Goal: Task Accomplishment & Management: Manage account settings

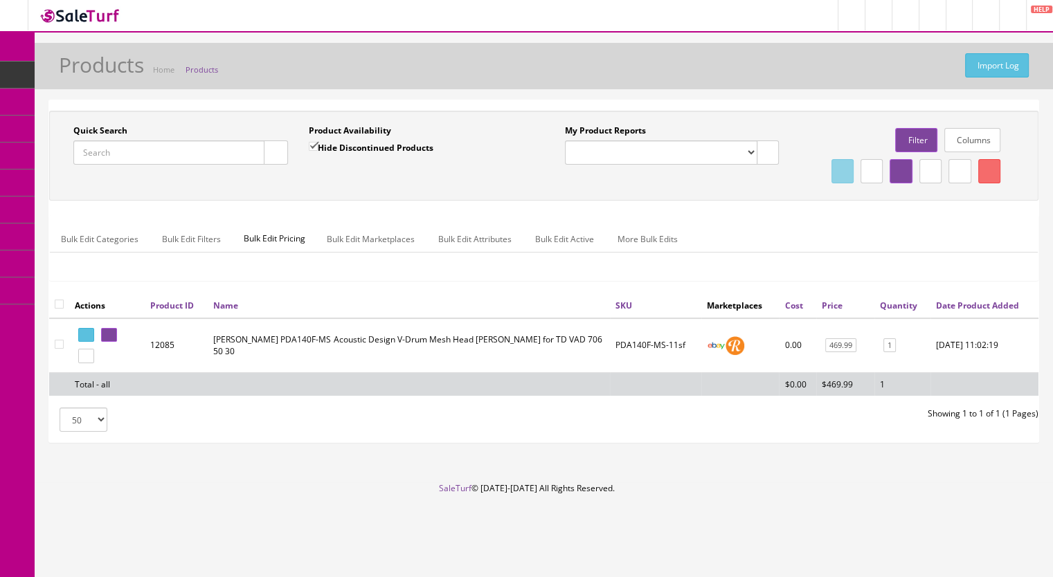
click at [121, 76] on span "Products" at bounding box center [106, 75] width 34 height 12
click at [120, 154] on input "Quick Search" at bounding box center [168, 153] width 191 height 24
type input "pda140"
drag, startPoint x: 310, startPoint y: 146, endPoint x: 287, endPoint y: 153, distance: 23.9
click at [310, 145] on input "Hide Discontinued Products" at bounding box center [313, 146] width 9 height 9
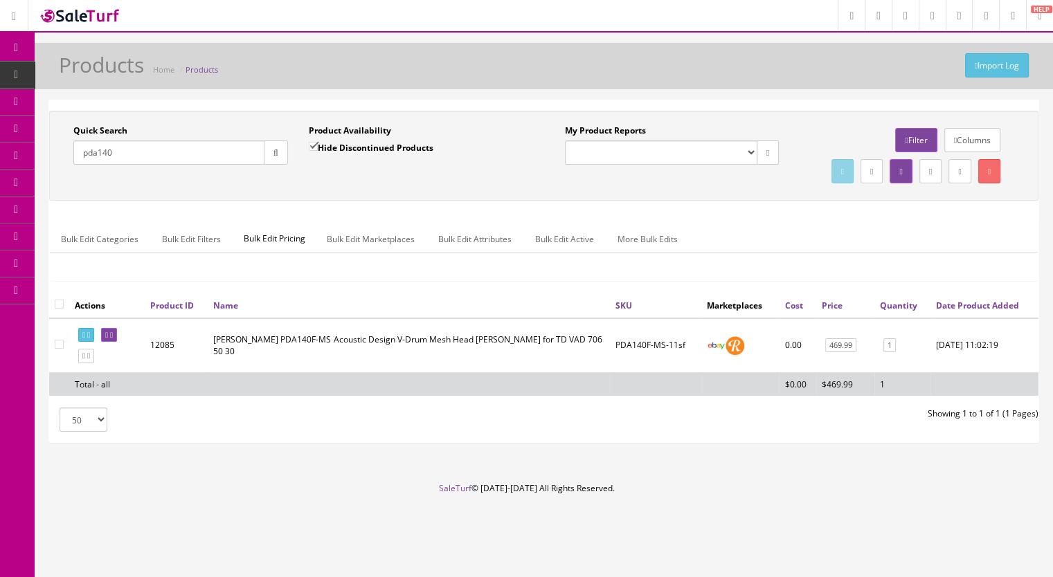
checkbox input "false"
click at [275, 161] on button "button" at bounding box center [276, 153] width 24 height 24
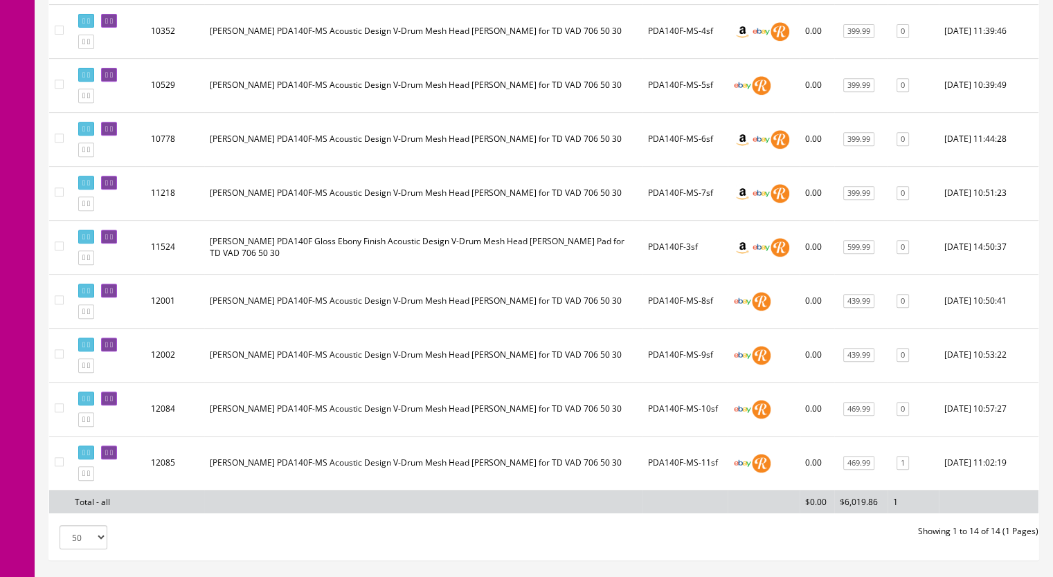
scroll to position [623, 0]
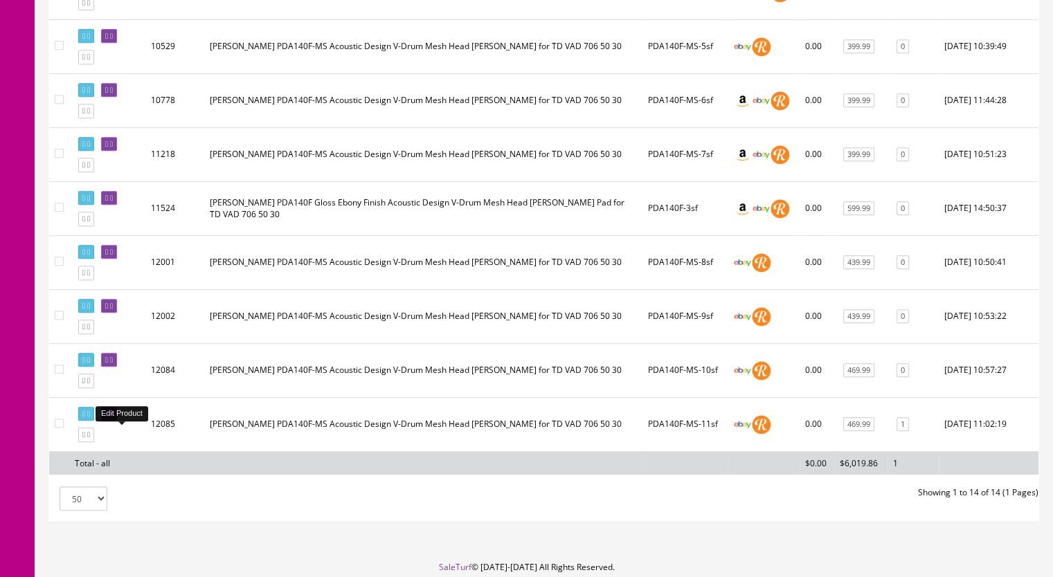
click at [113, 418] on icon at bounding box center [111, 414] width 3 height 8
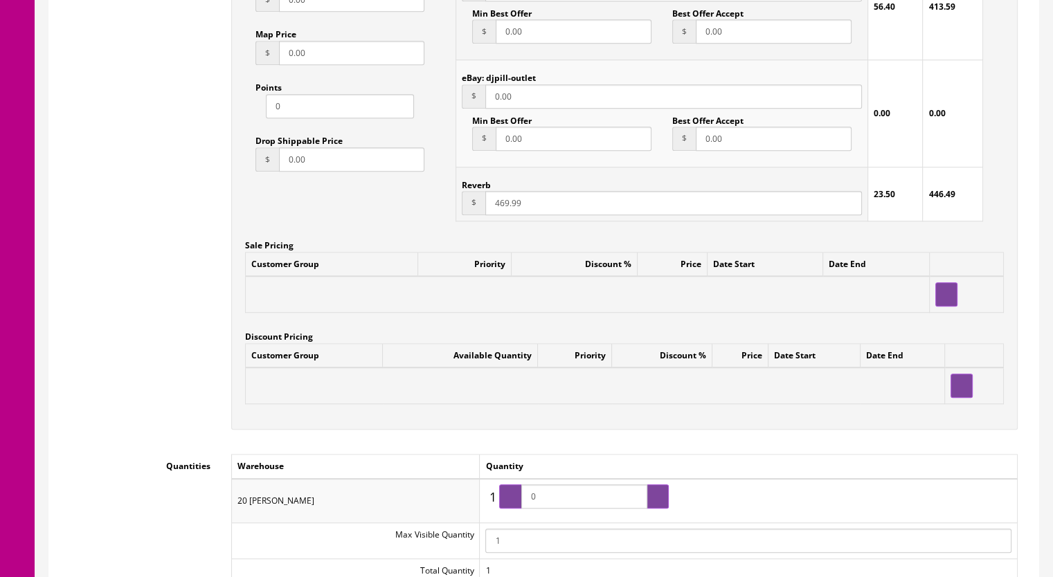
scroll to position [1038, 0]
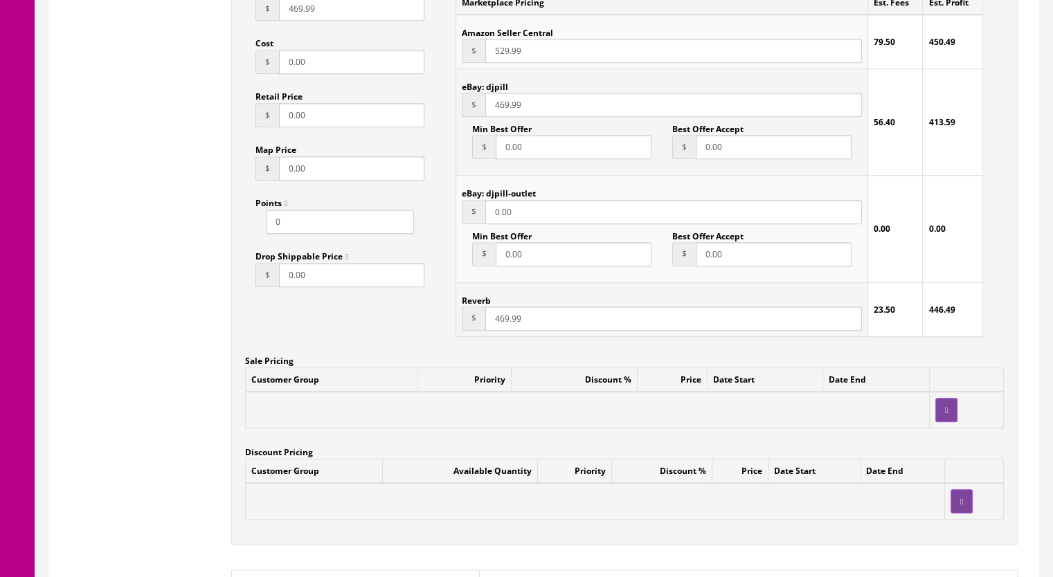
click at [504, 308] on input "469.99" at bounding box center [673, 319] width 377 height 24
type input "449.99"
click at [503, 93] on input "469.99" at bounding box center [673, 105] width 377 height 24
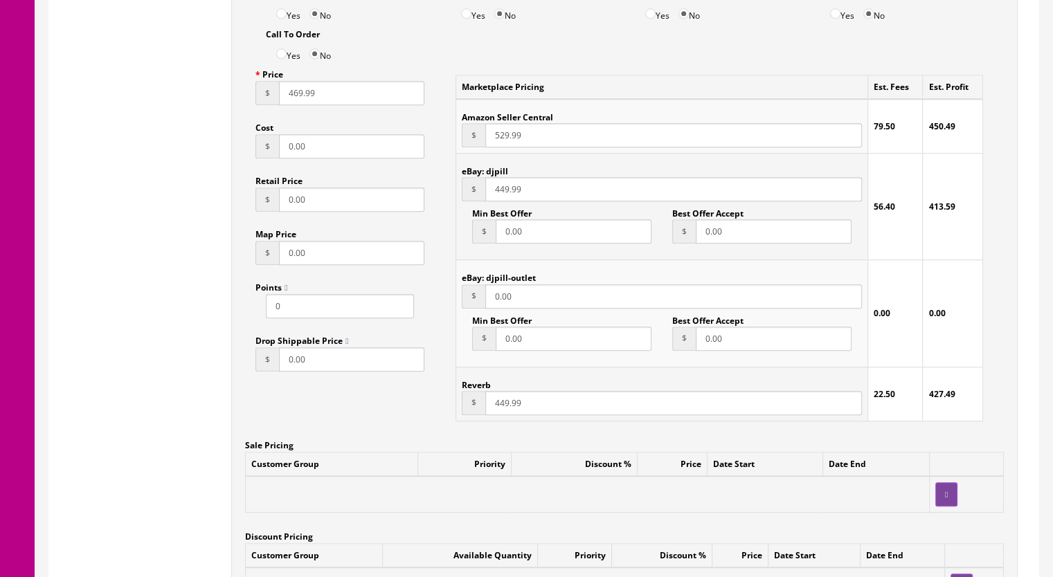
scroll to position [900, 0]
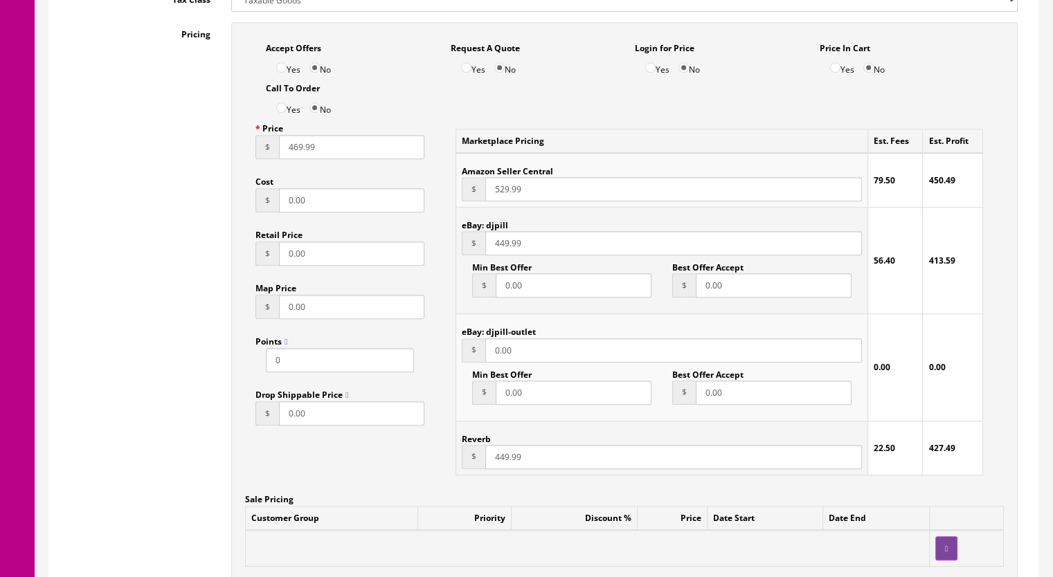
type input "449.99"
click at [296, 135] on input "469.99" at bounding box center [351, 147] width 145 height 24
type input "449.99"
click at [503, 445] on input "449.99" at bounding box center [673, 457] width 377 height 24
type input "439.99"
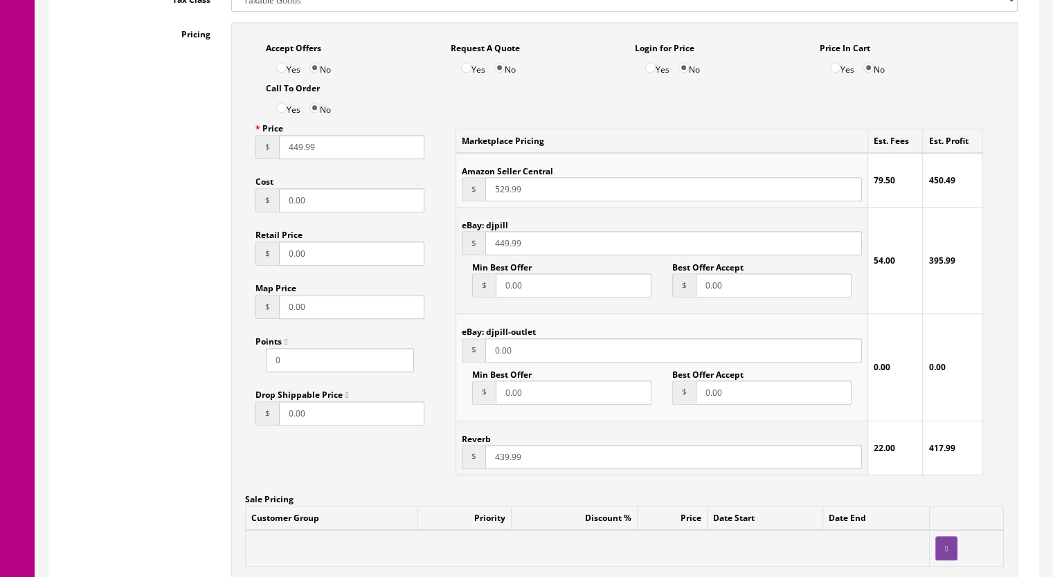
click at [502, 231] on input "449.99" at bounding box center [673, 243] width 377 height 24
type input "439.99"
click at [297, 137] on input "449.99" at bounding box center [351, 147] width 145 height 24
type input "439.99"
drag, startPoint x: 495, startPoint y: 178, endPoint x: 509, endPoint y: 178, distance: 14.5
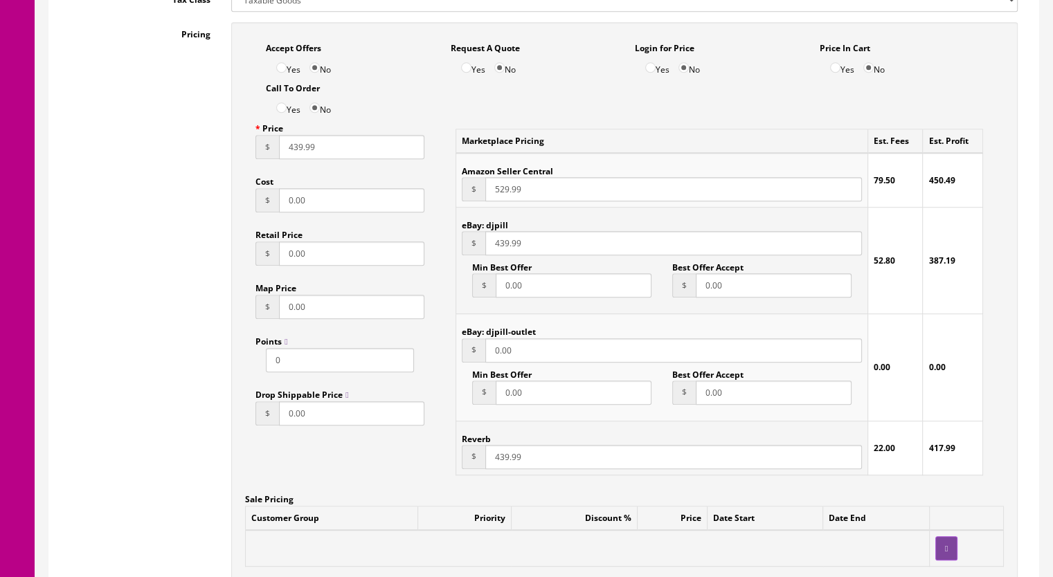
click at [509, 178] on input "529.99" at bounding box center [673, 189] width 377 height 24
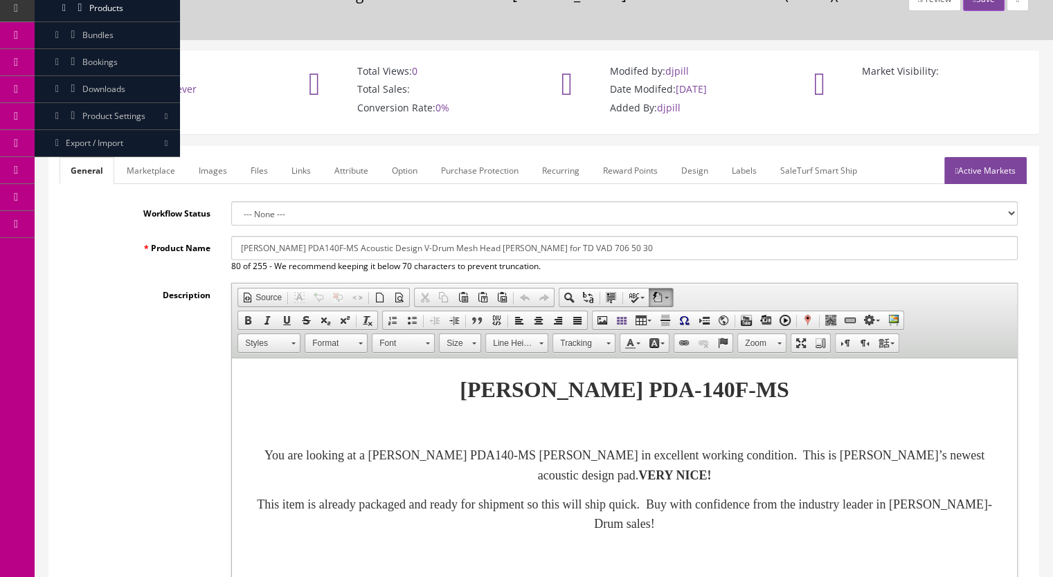
scroll to position [0, 0]
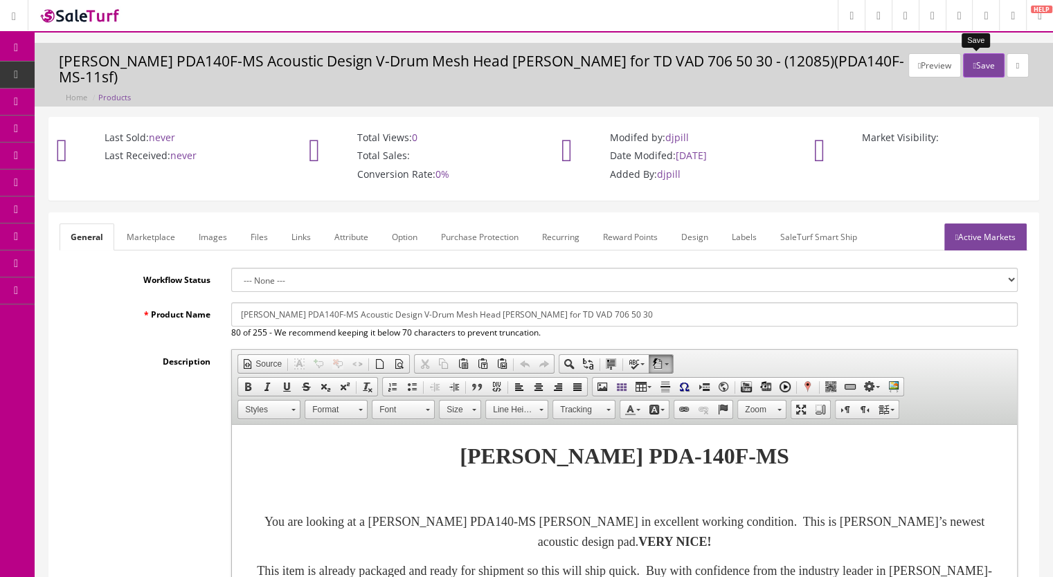
type input "469.99"
click at [972, 69] on button "Save" at bounding box center [983, 65] width 41 height 24
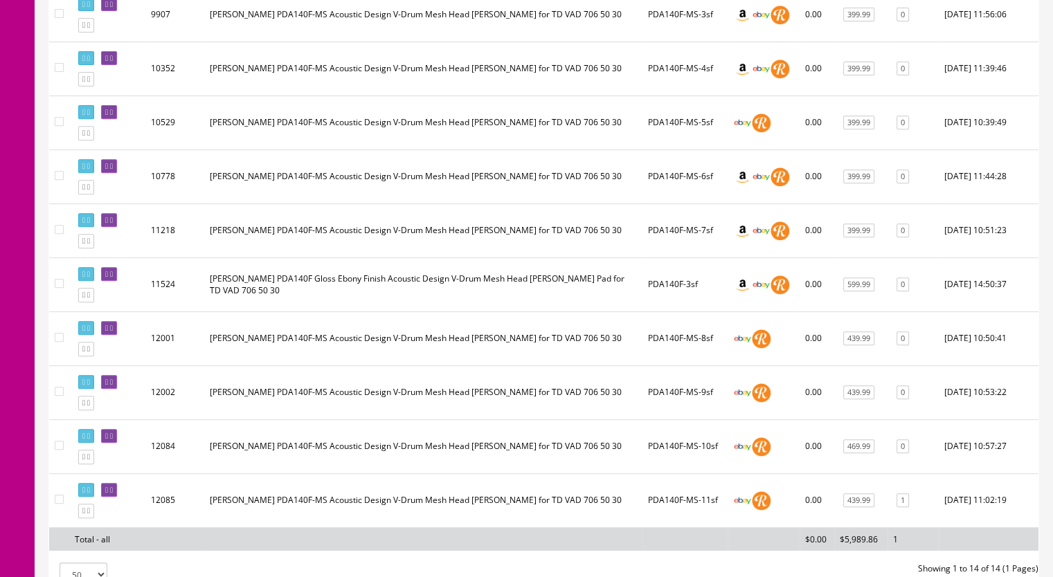
scroll to position [695, 0]
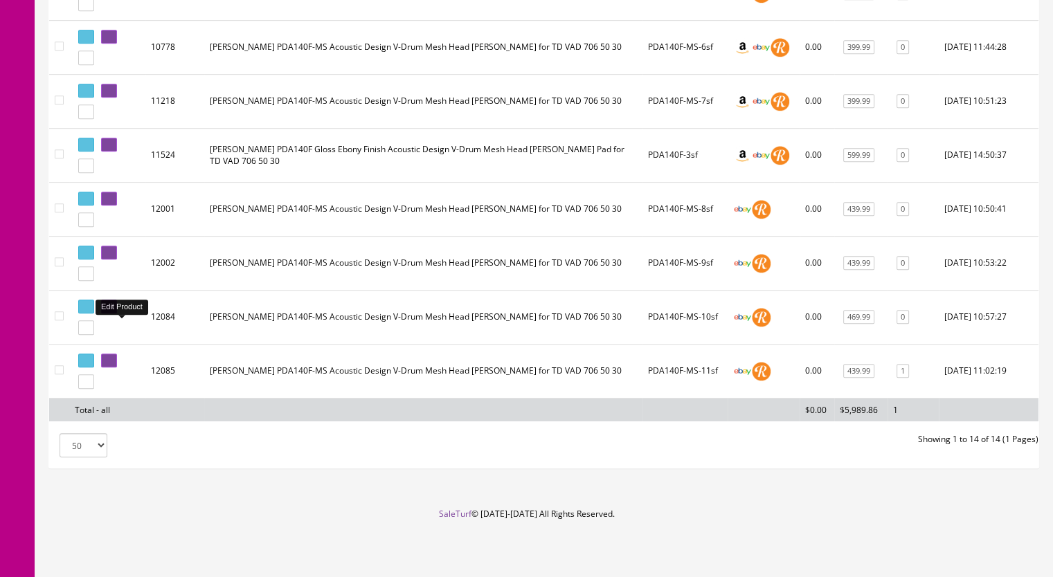
click at [117, 311] on link at bounding box center [109, 307] width 16 height 15
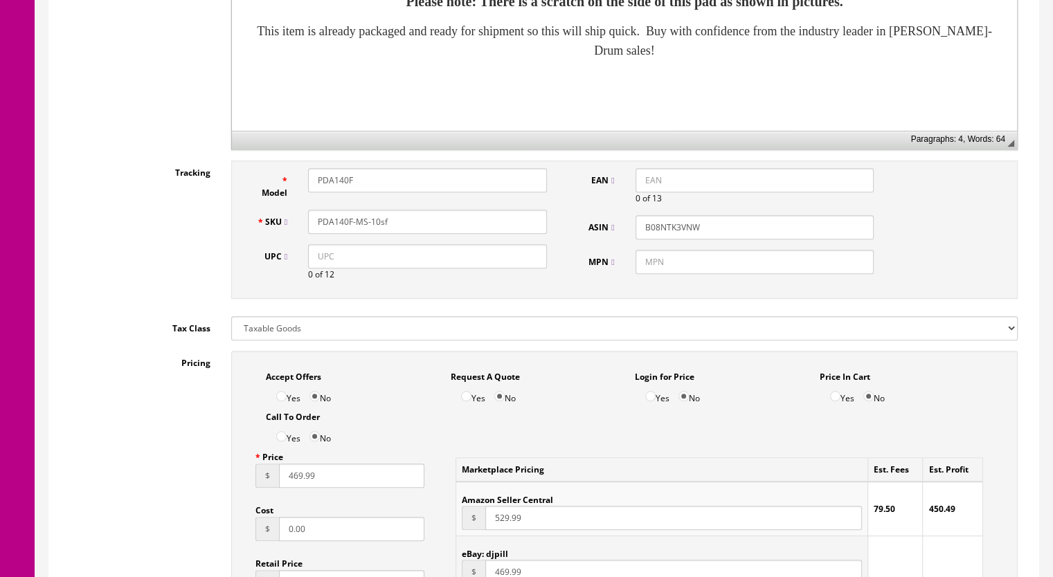
scroll to position [761, 0]
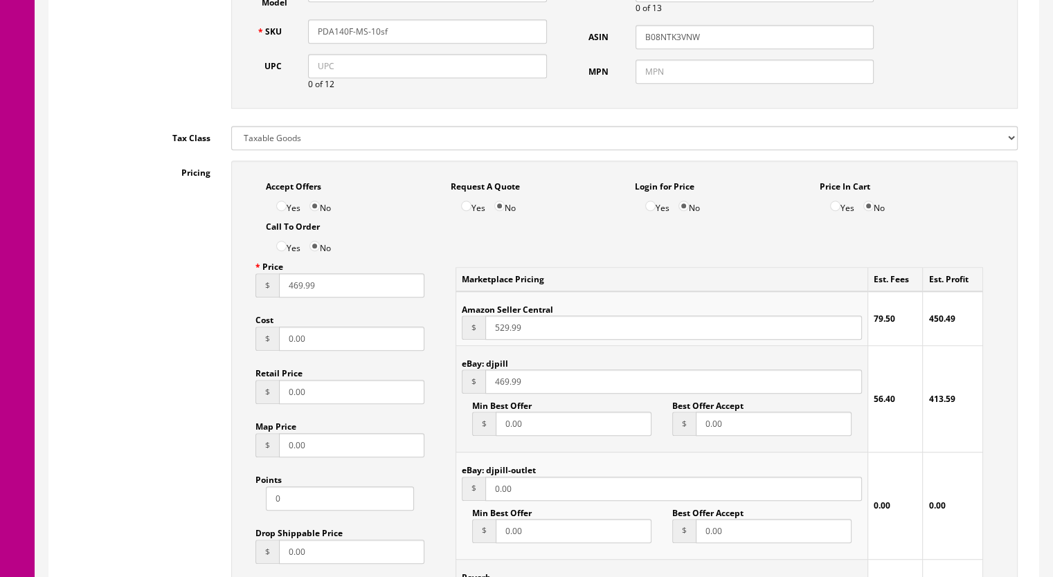
click at [293, 279] on input "469.99" at bounding box center [351, 285] width 145 height 24
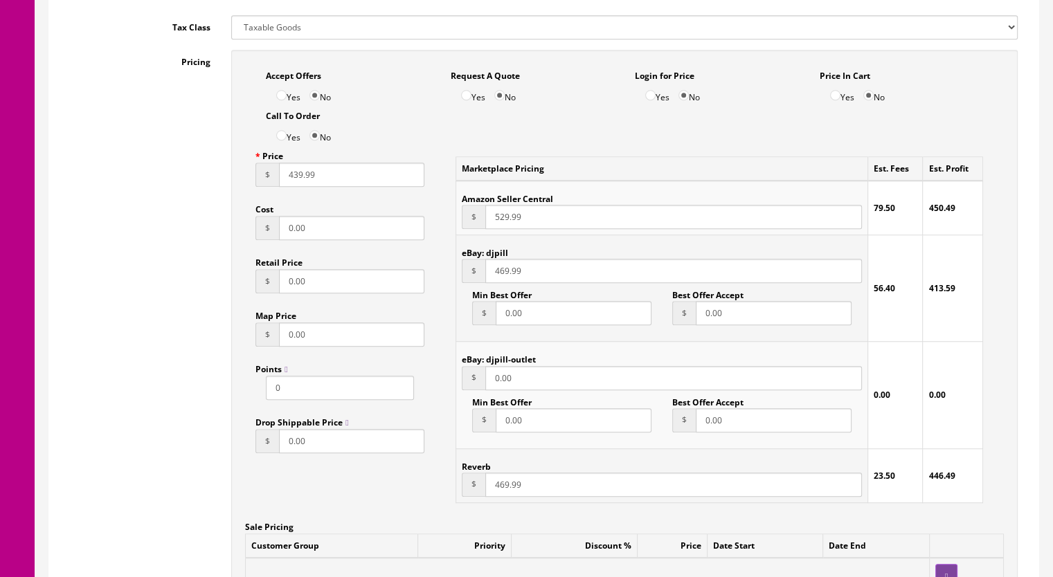
scroll to position [1038, 0]
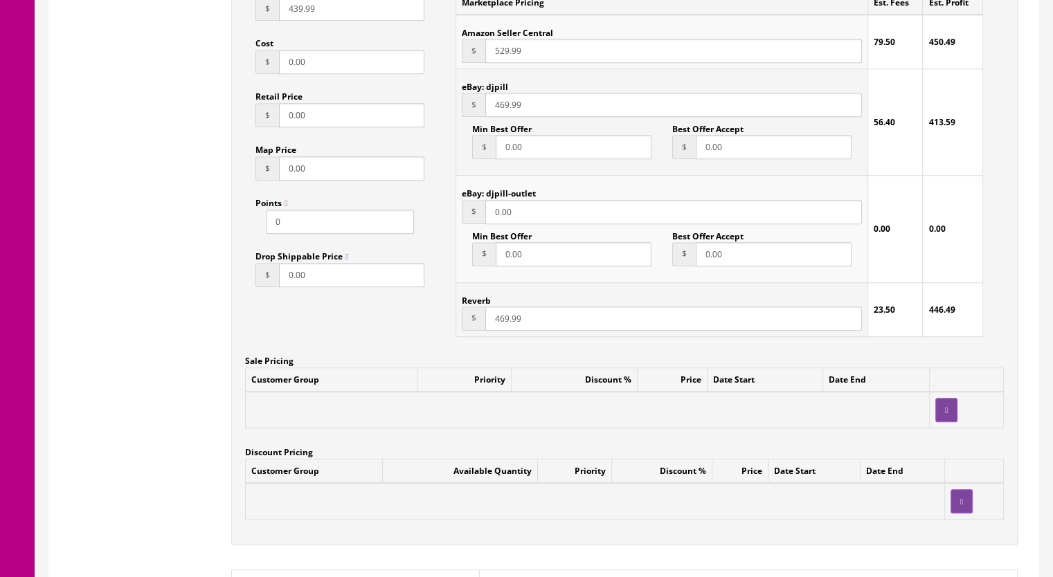
type input "439.99"
click at [498, 307] on input "469.99" at bounding box center [673, 319] width 377 height 24
type input "439.99"
click at [498, 93] on input "469.99" at bounding box center [673, 105] width 377 height 24
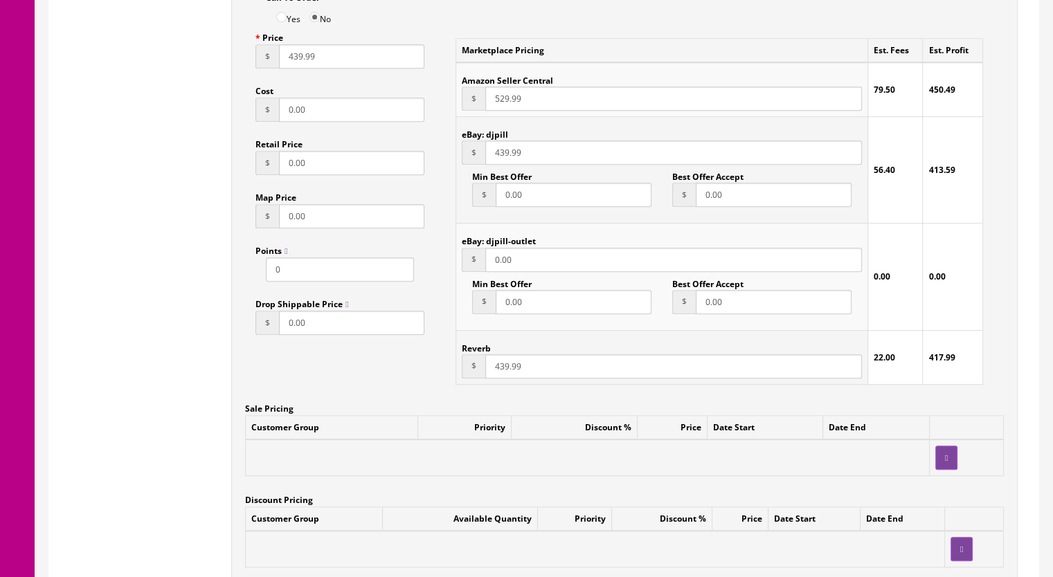
scroll to position [969, 0]
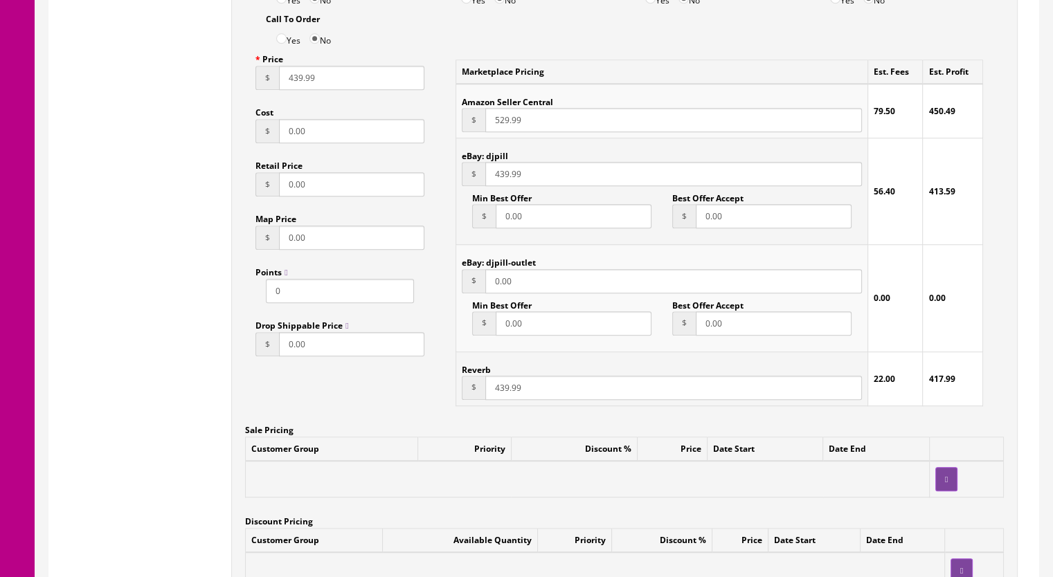
type input "439.99"
drag, startPoint x: 494, startPoint y: 108, endPoint x: 507, endPoint y: 109, distance: 12.5
click at [507, 109] on input "529.99" at bounding box center [673, 120] width 377 height 24
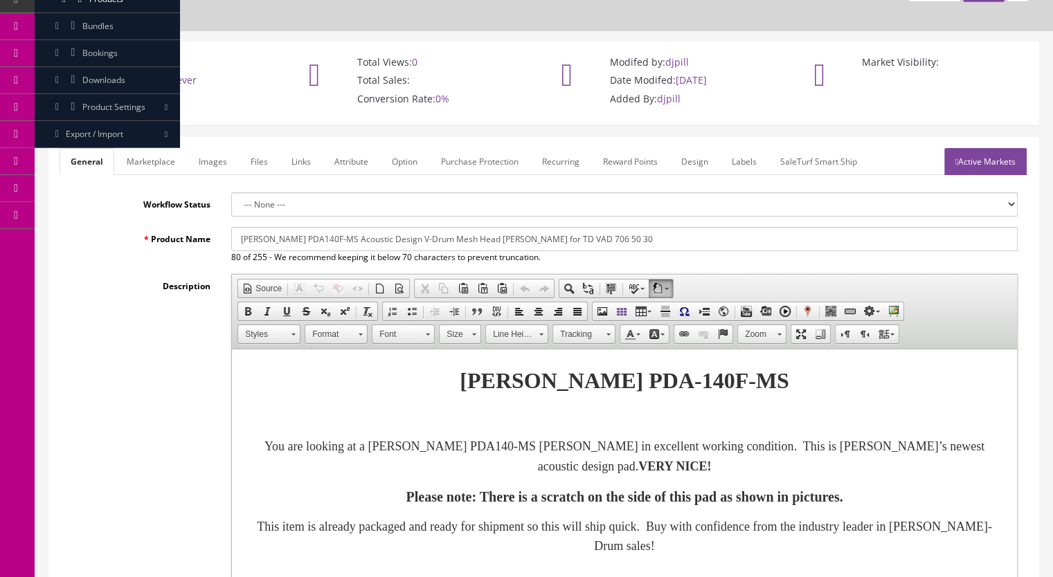
scroll to position [0, 0]
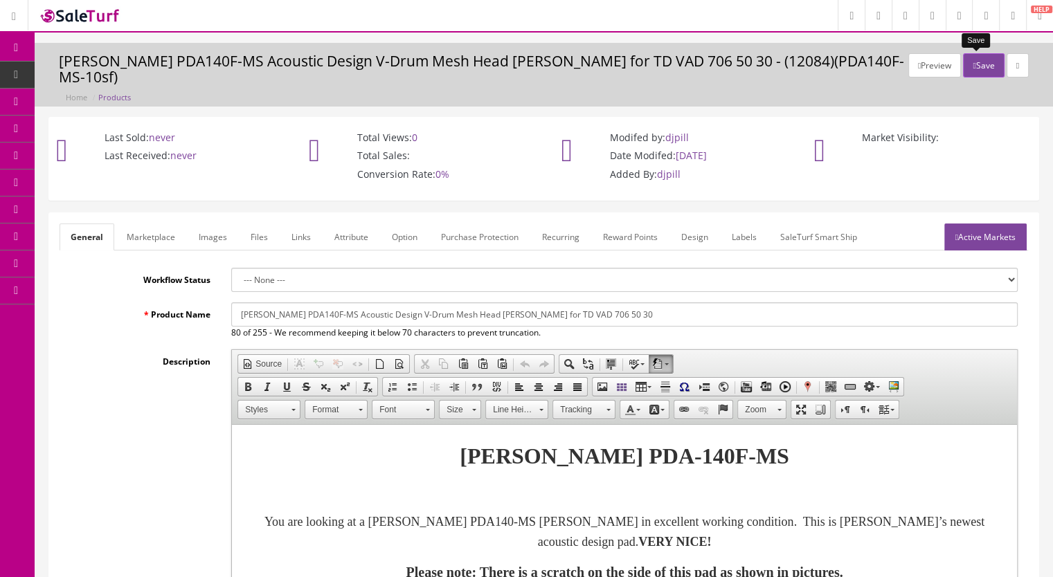
type input "469.99"
click at [981, 72] on button "Save" at bounding box center [983, 65] width 41 height 24
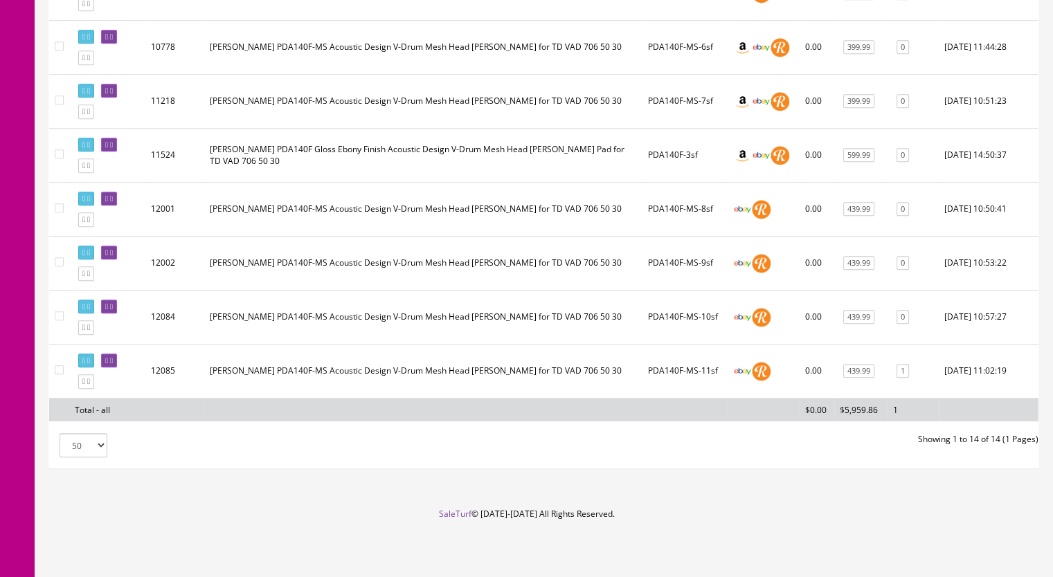
scroll to position [692, 0]
click at [108, 311] on icon at bounding box center [106, 307] width 3 height 8
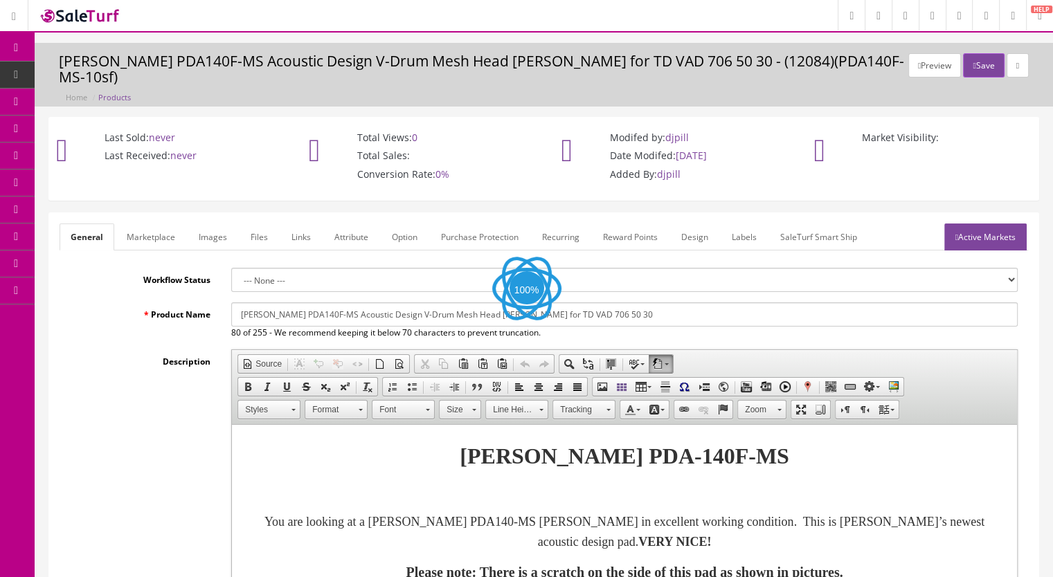
click at [213, 224] on link "Images" at bounding box center [213, 237] width 51 height 27
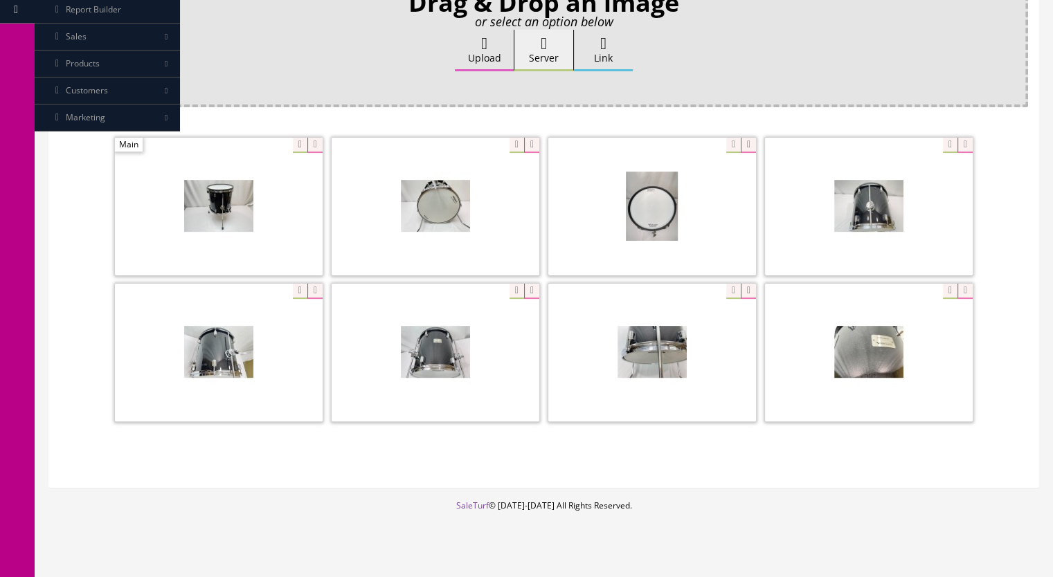
scroll to position [282, 0]
click at [880, 196] on span at bounding box center [869, 206] width 208 height 138
click at [964, 137] on icon at bounding box center [964, 144] width 15 height 15
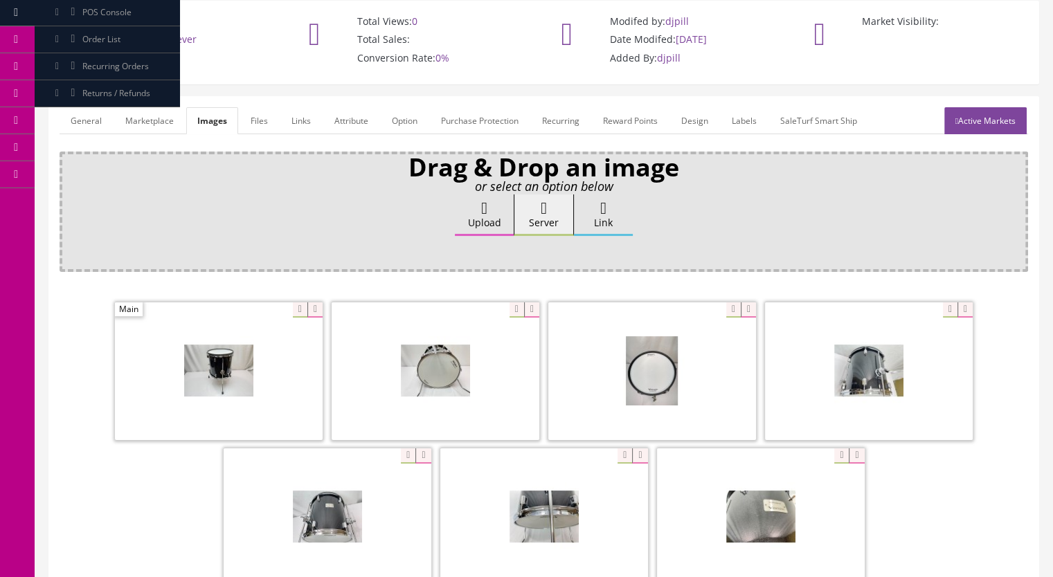
scroll to position [0, 0]
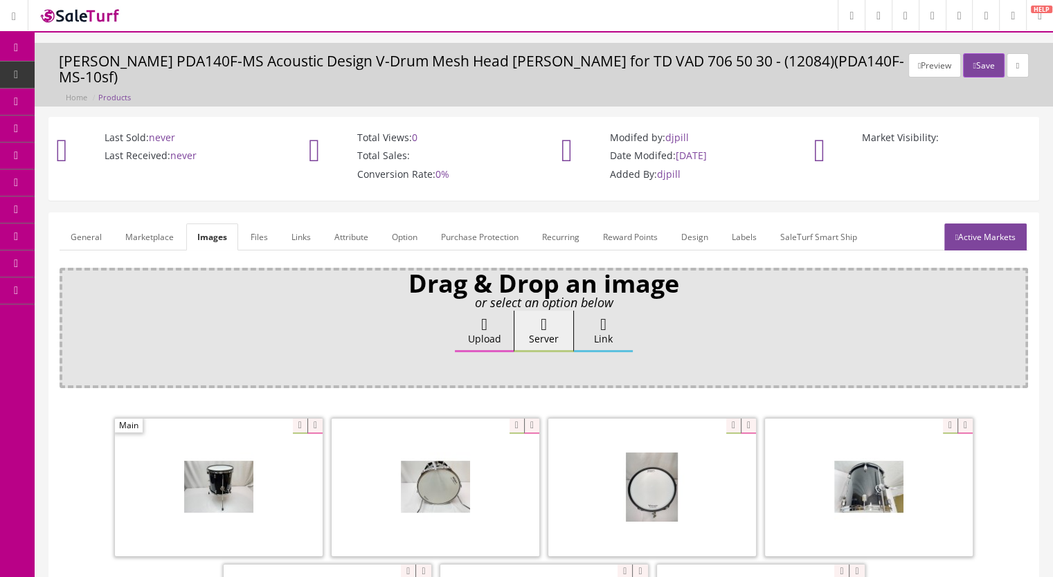
click at [959, 47] on div "Preview Save Roland PDA140F-MS Acoustic Design V-Drum Mesh Head Tom Pad for TD …" at bounding box center [544, 75] width 1018 height 64
click at [974, 64] on button "Save" at bounding box center [983, 65] width 41 height 24
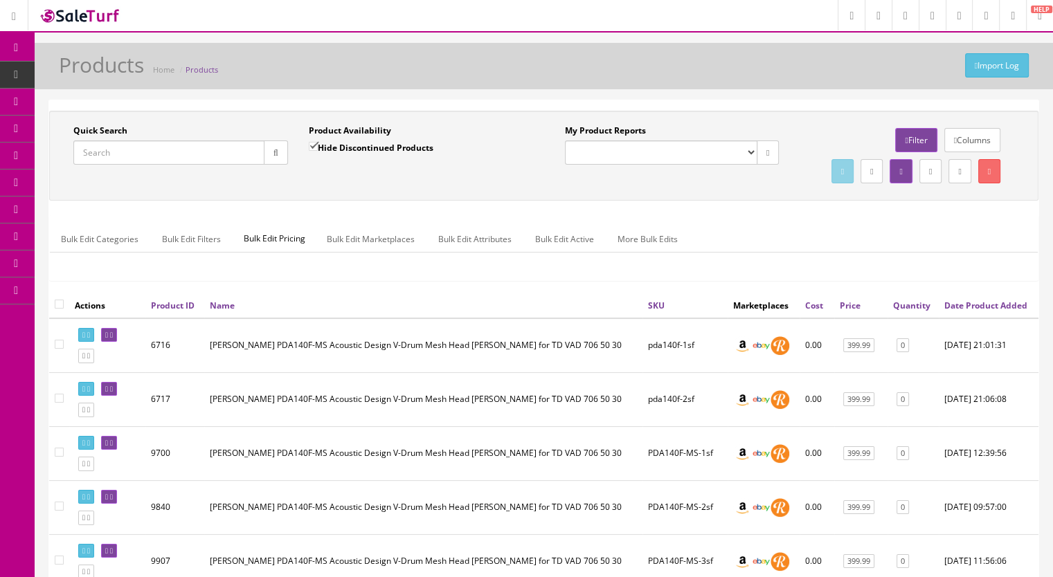
click at [89, 64] on link "Products" at bounding box center [107, 75] width 145 height 27
click at [117, 164] on input "Quick Search" at bounding box center [168, 153] width 191 height 24
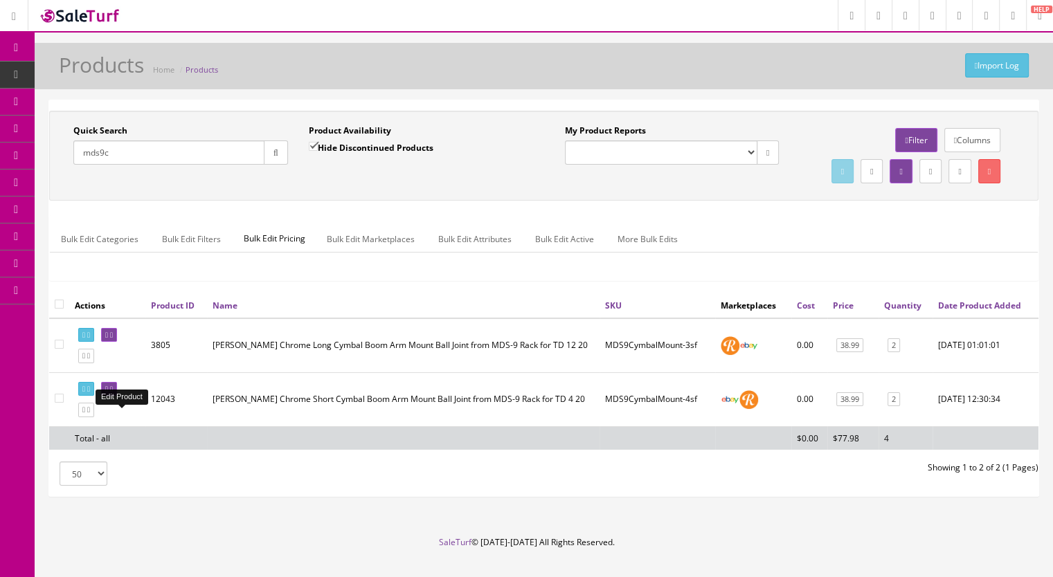
type input "mds9c"
click at [113, 393] on icon at bounding box center [111, 390] width 3 height 8
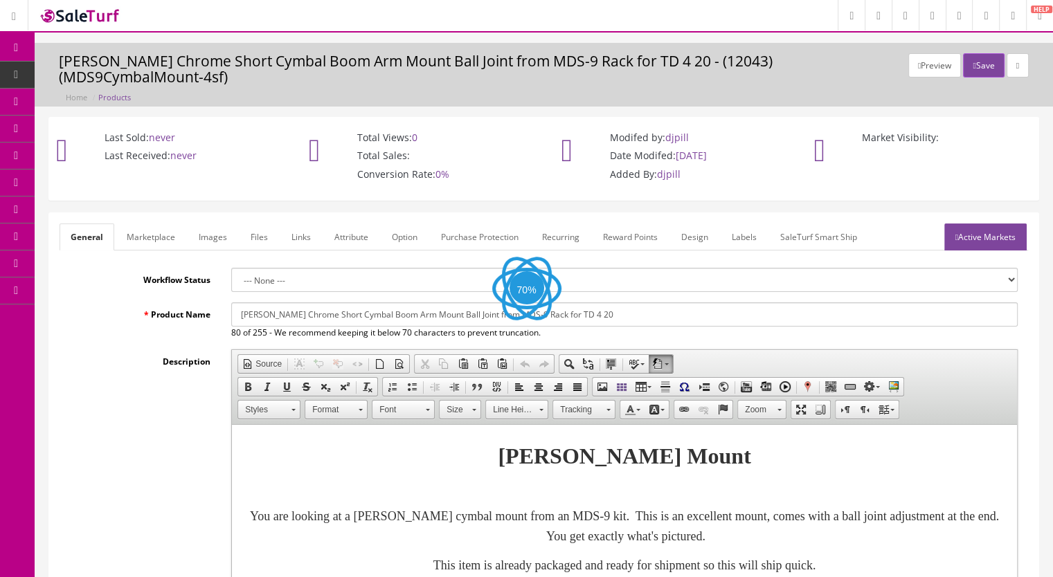
click at [224, 225] on link "Images" at bounding box center [213, 237] width 51 height 27
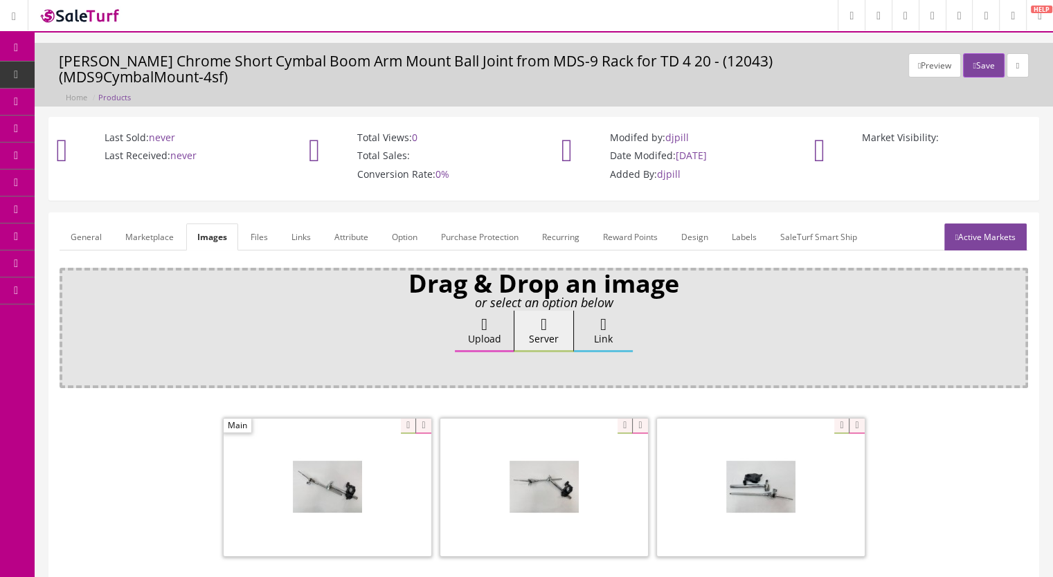
click at [77, 224] on link "General" at bounding box center [86, 237] width 53 height 27
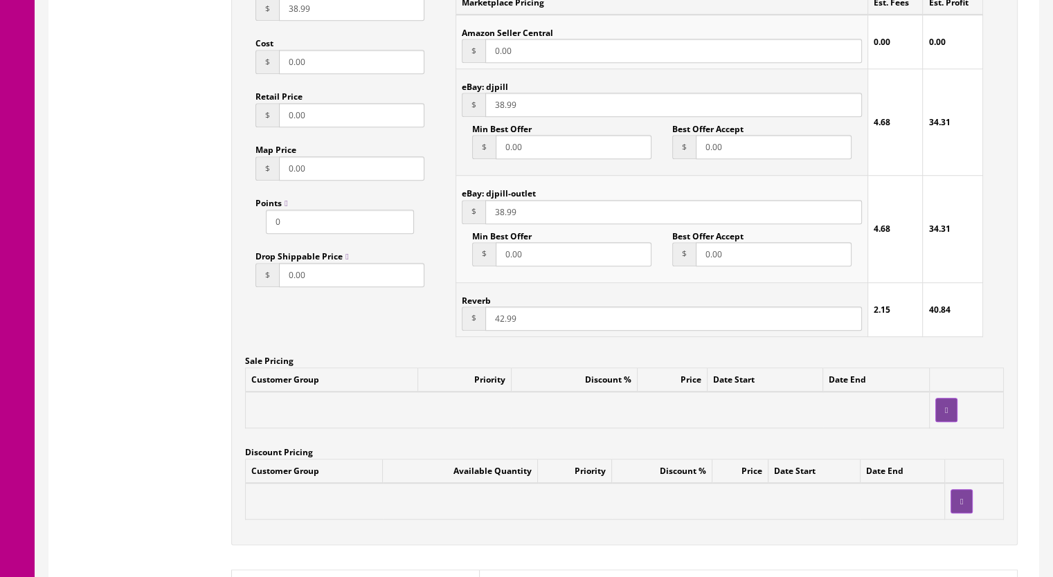
scroll to position [969, 0]
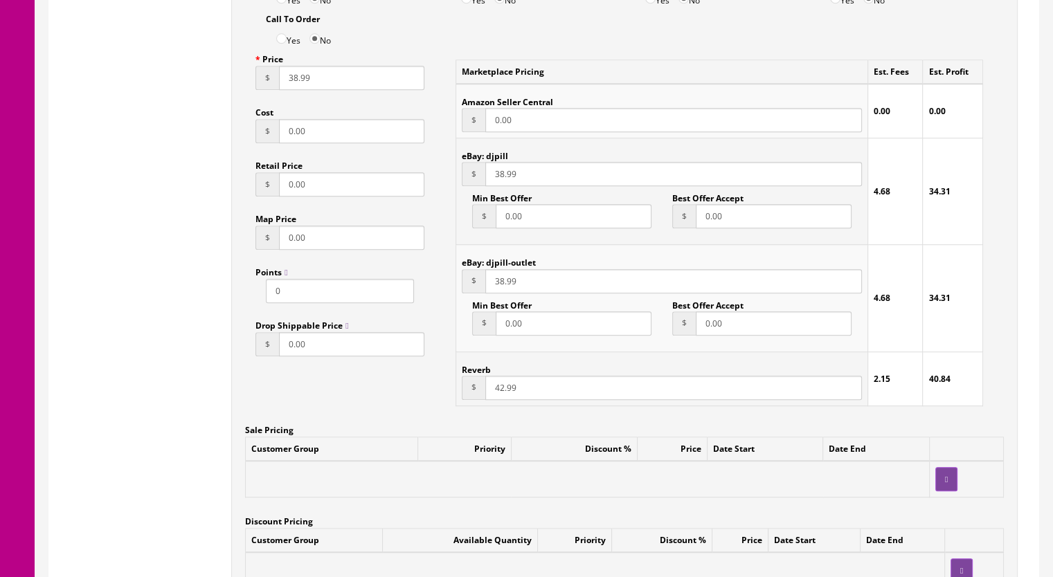
click at [501, 378] on input "42.99" at bounding box center [673, 388] width 377 height 24
type input "35.99"
click at [499, 269] on input "38.99" at bounding box center [673, 281] width 377 height 24
type input "35.99"
click at [498, 164] on input "38.99" at bounding box center [673, 174] width 377 height 24
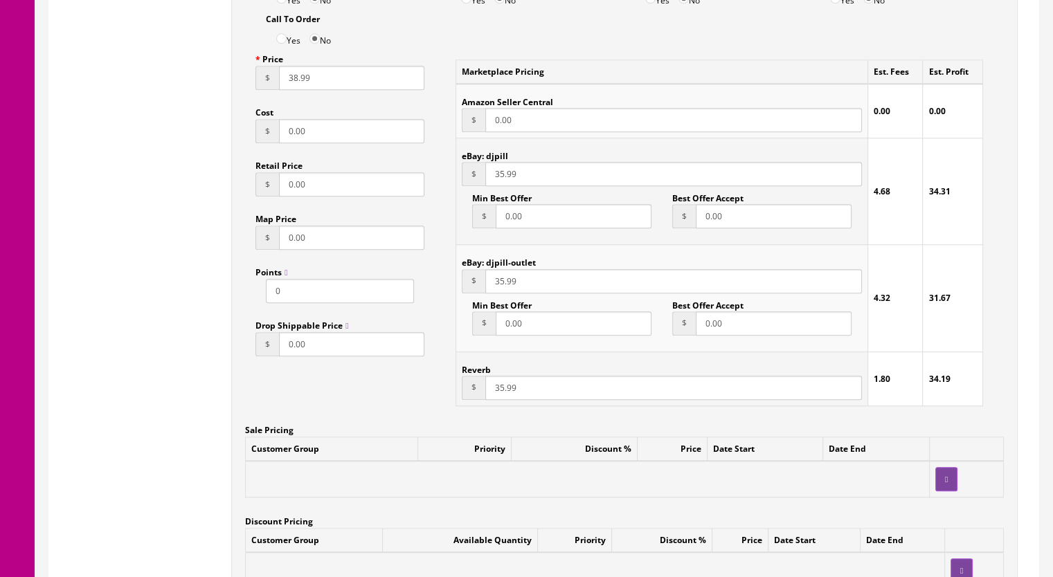
type input "35.99"
click at [291, 66] on input "38.99" at bounding box center [351, 78] width 145 height 24
type input "35.99"
click at [498, 380] on input "35.99" at bounding box center [673, 388] width 377 height 24
type input "30.99"
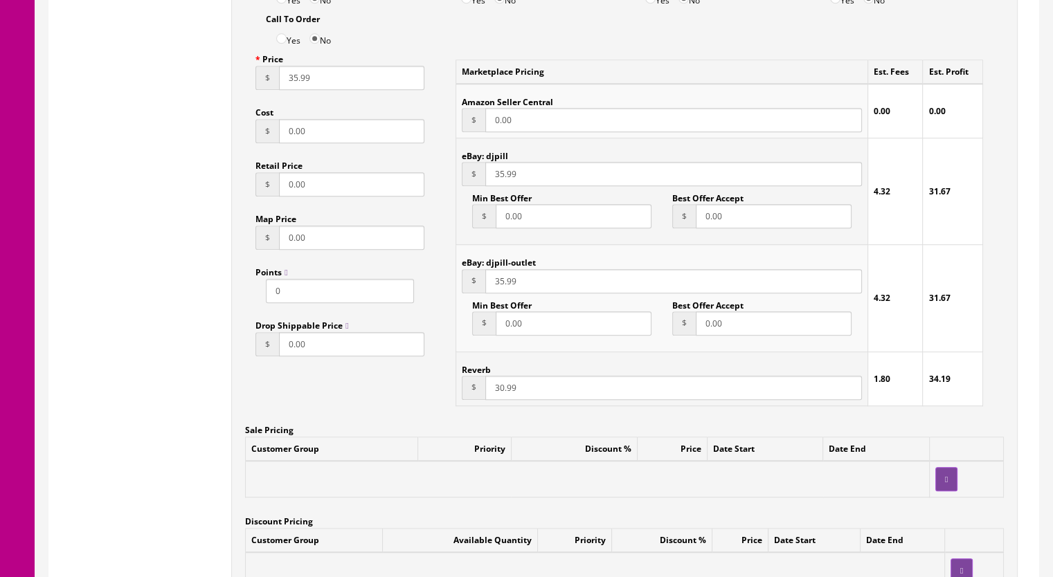
click at [499, 269] on input "35.99" at bounding box center [673, 281] width 377 height 24
type input "30.99"
click at [498, 162] on input "35.99" at bounding box center [673, 174] width 377 height 24
type input "32.99"
click at [497, 378] on input "30.99" at bounding box center [673, 388] width 377 height 24
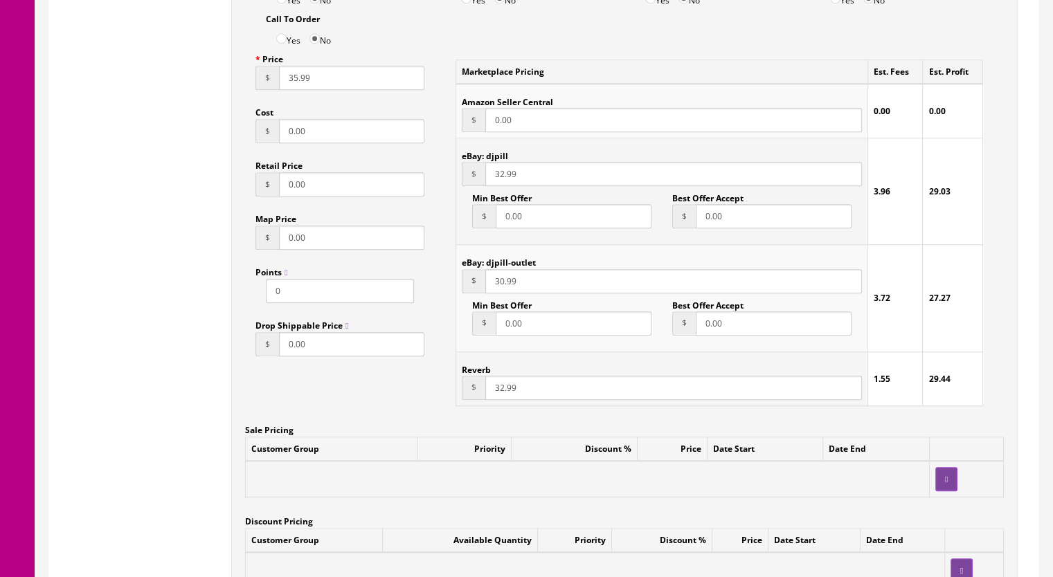
type input "32.99"
click at [496, 269] on input "30.99" at bounding box center [673, 281] width 377 height 24
drag, startPoint x: 500, startPoint y: 268, endPoint x: 545, endPoint y: 269, distance: 45.7
click at [499, 269] on input "30.99" at bounding box center [673, 281] width 377 height 24
type input "32.99"
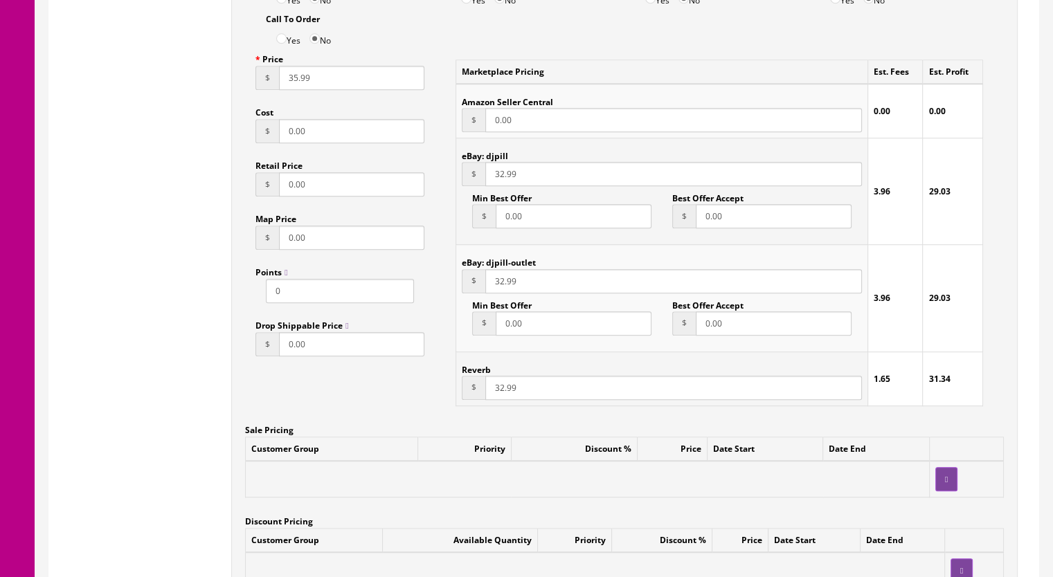
click at [293, 66] on input "35.99" at bounding box center [351, 78] width 145 height 24
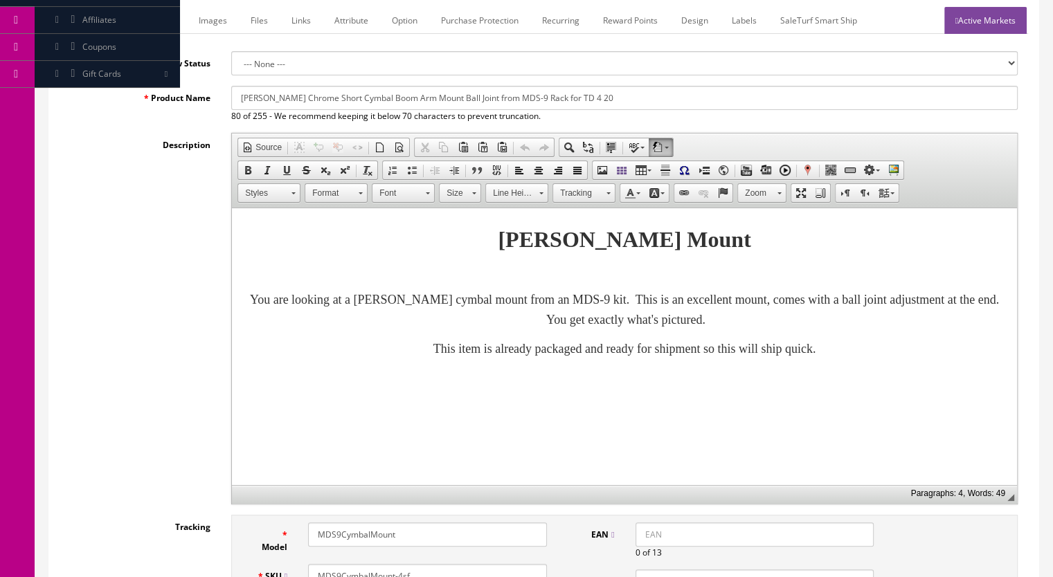
scroll to position [138, 0]
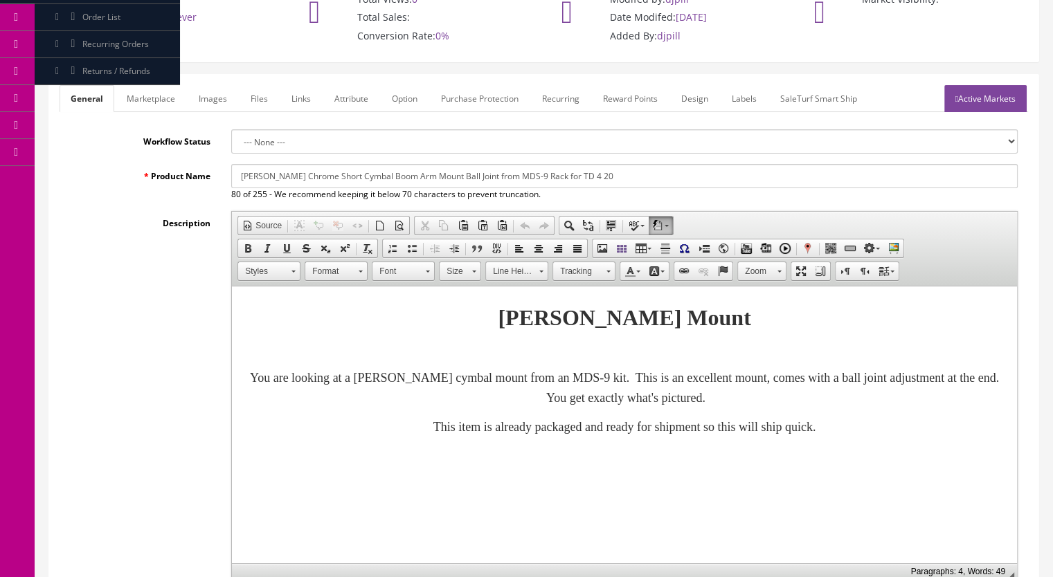
type input "32.99"
click at [197, 85] on link "Images" at bounding box center [213, 98] width 51 height 27
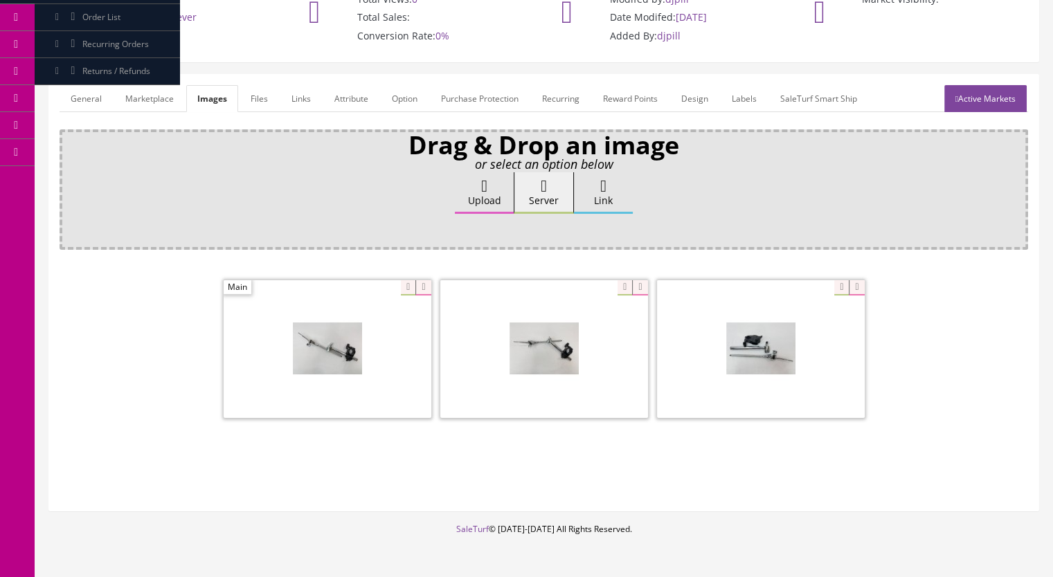
click at [76, 85] on link "General" at bounding box center [86, 98] width 53 height 27
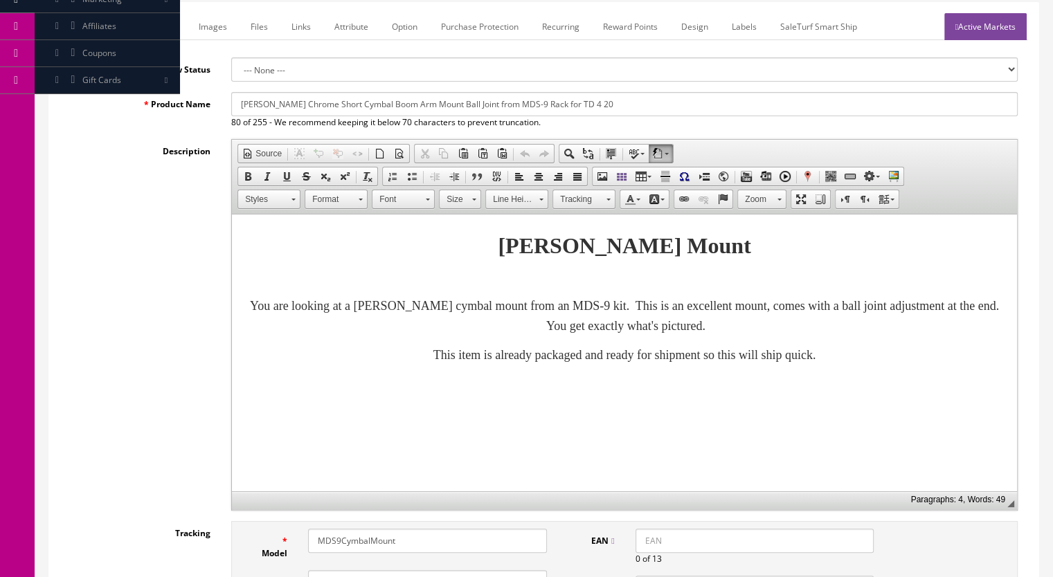
scroll to position [0, 0]
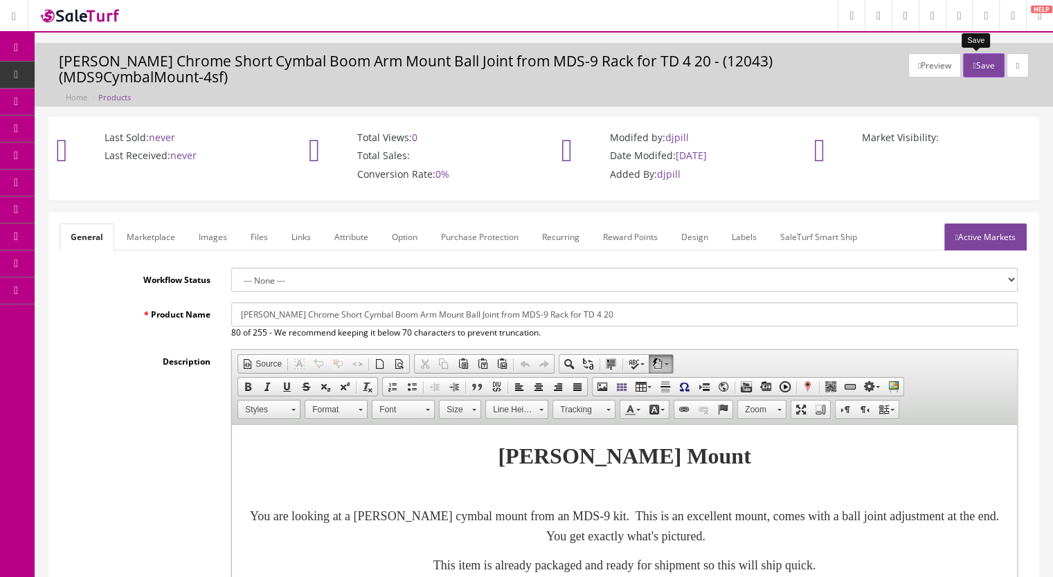
click at [984, 64] on button "Save" at bounding box center [983, 65] width 41 height 24
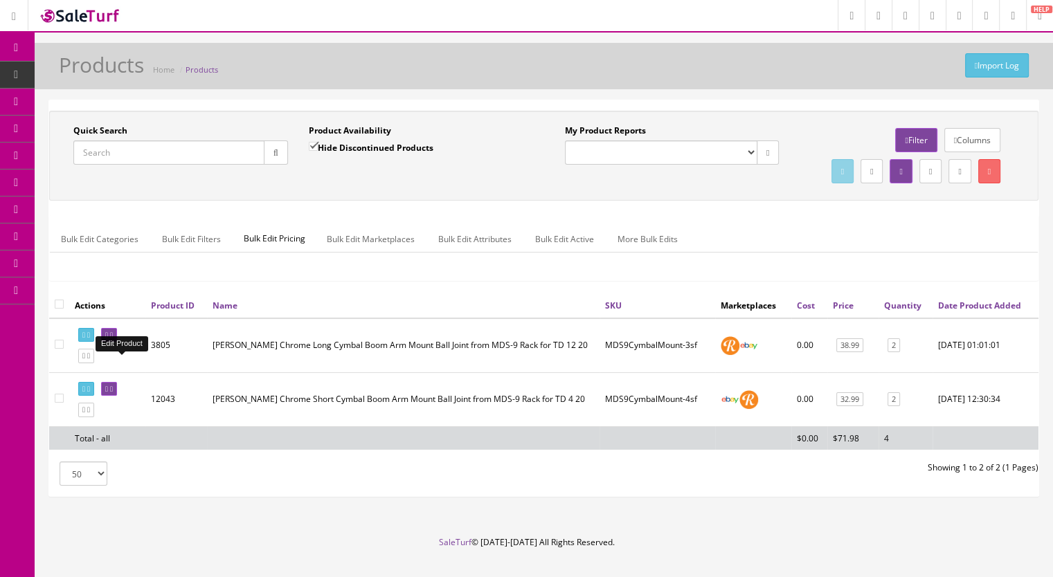
click at [113, 339] on icon at bounding box center [111, 336] width 3 height 8
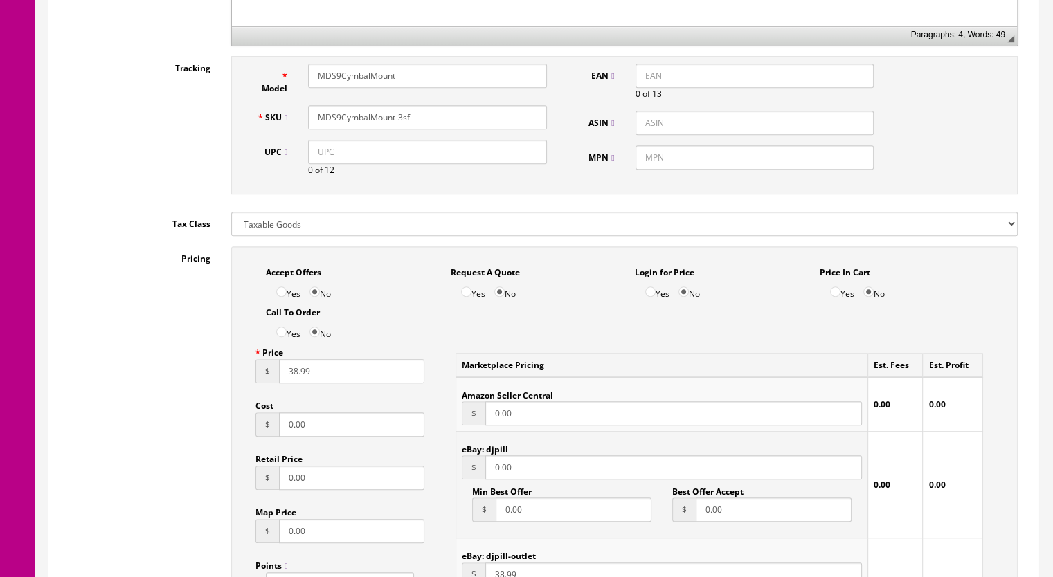
scroll to position [969, 0]
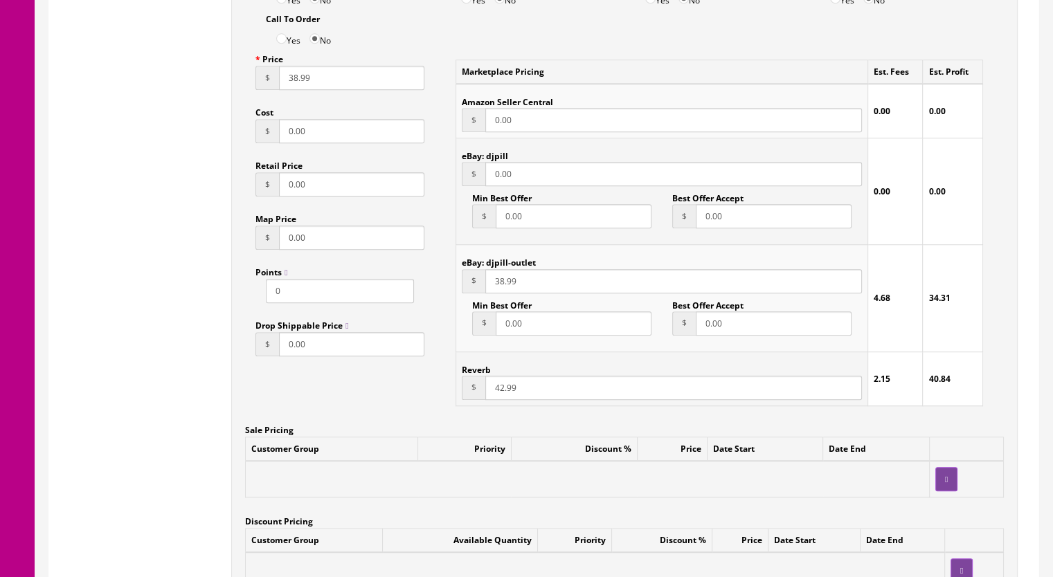
drag, startPoint x: 494, startPoint y: 377, endPoint x: 502, endPoint y: 376, distance: 7.7
click at [502, 376] on input "42.99" at bounding box center [673, 388] width 377 height 24
type input "32.99"
drag, startPoint x: 494, startPoint y: 268, endPoint x: 502, endPoint y: 268, distance: 7.6
click at [502, 269] on input "38.99" at bounding box center [673, 281] width 377 height 24
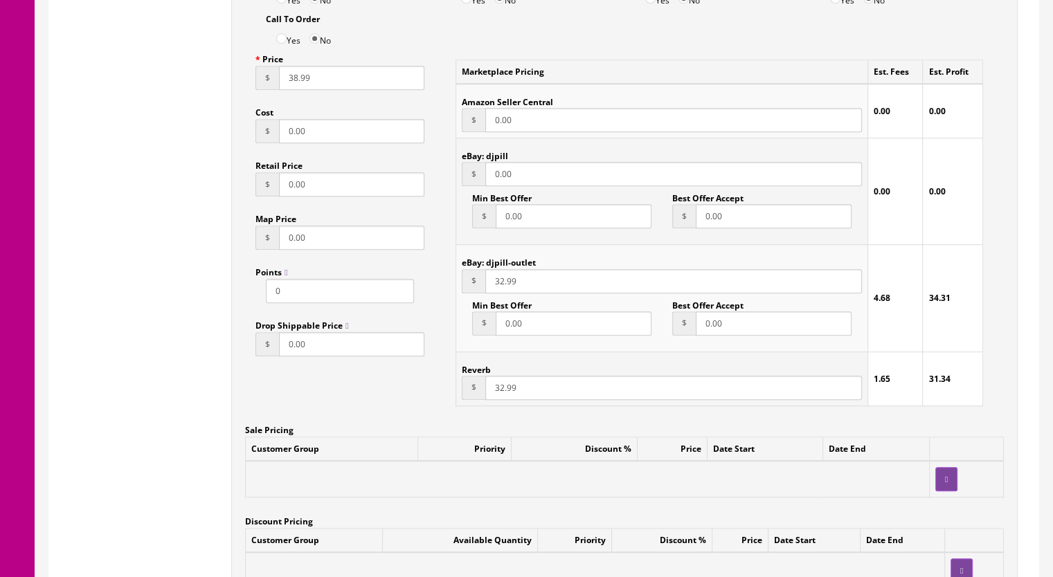
type input "32.99"
click at [291, 67] on input "38.99" at bounding box center [351, 78] width 145 height 24
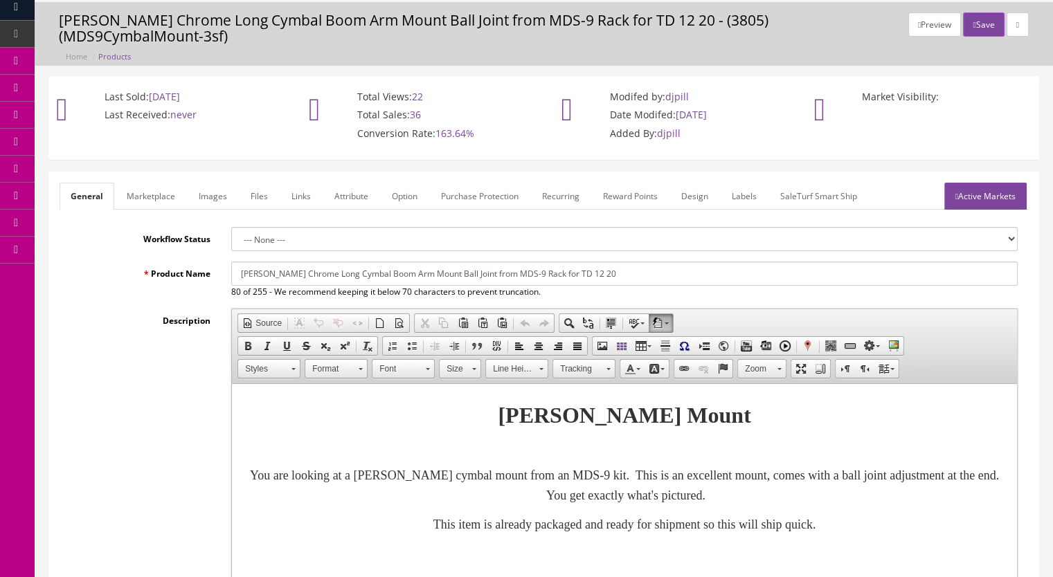
scroll to position [0, 0]
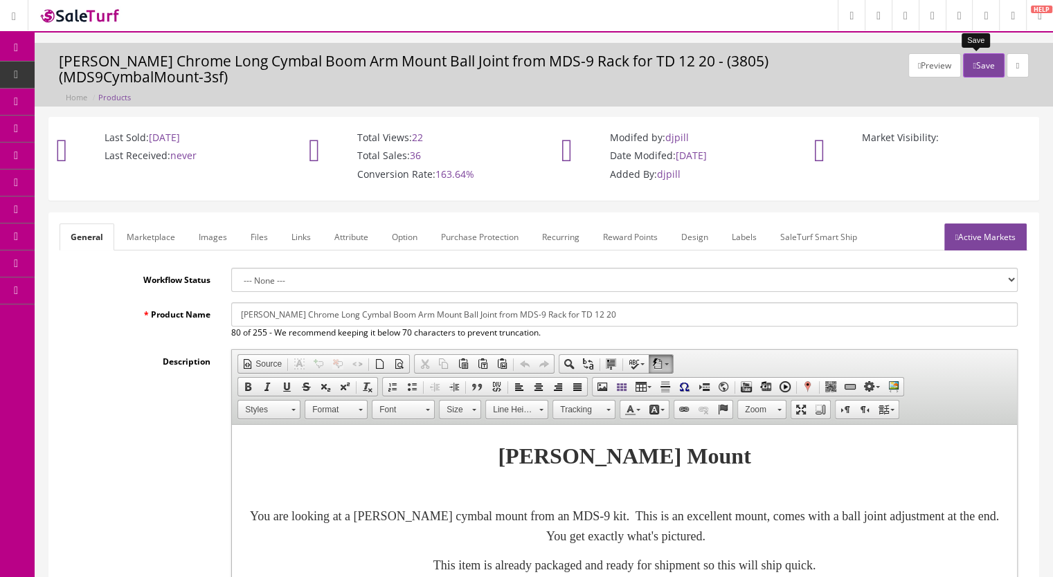
type input "32.99"
click at [963, 70] on button "Save" at bounding box center [983, 65] width 41 height 24
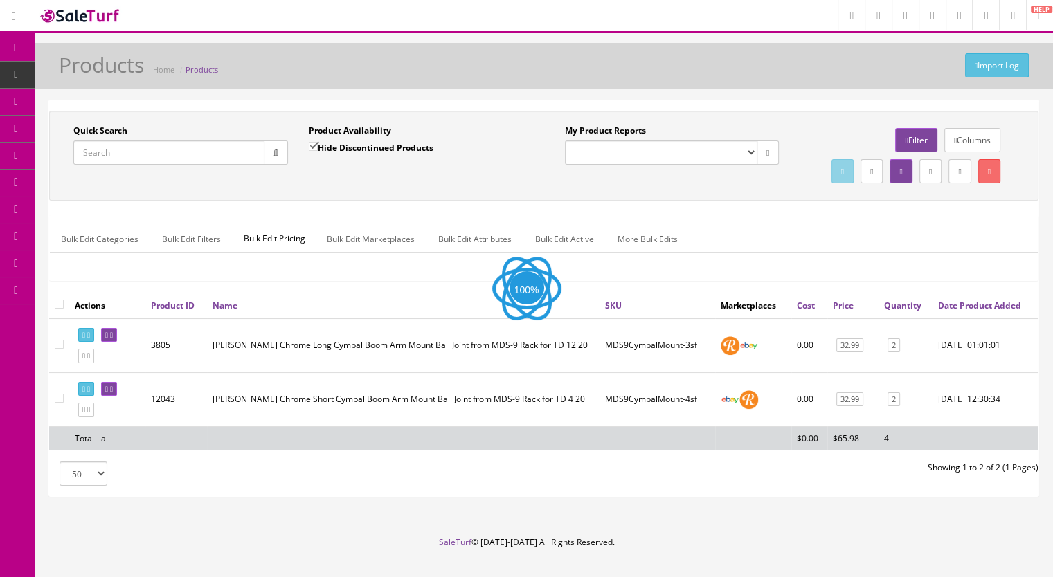
click at [156, 187] on div "Quick Search Date From Product Availability Hide Discontinued Products Date To …" at bounding box center [544, 156] width 982 height 62
click at [170, 141] on input "Quick Search" at bounding box center [168, 153] width 191 height 24
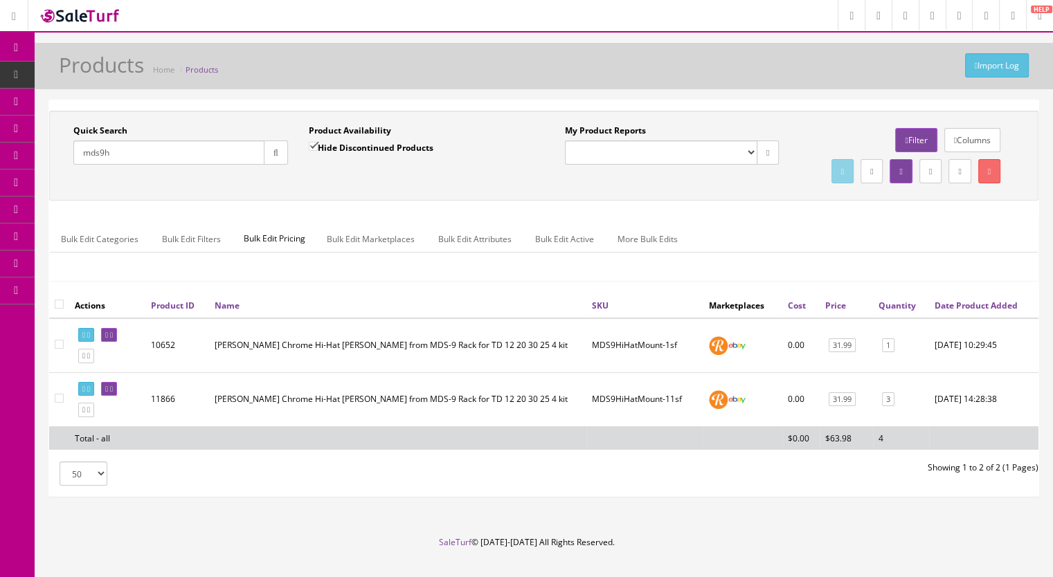
type input "mds9h"
click at [113, 393] on icon at bounding box center [111, 390] width 3 height 8
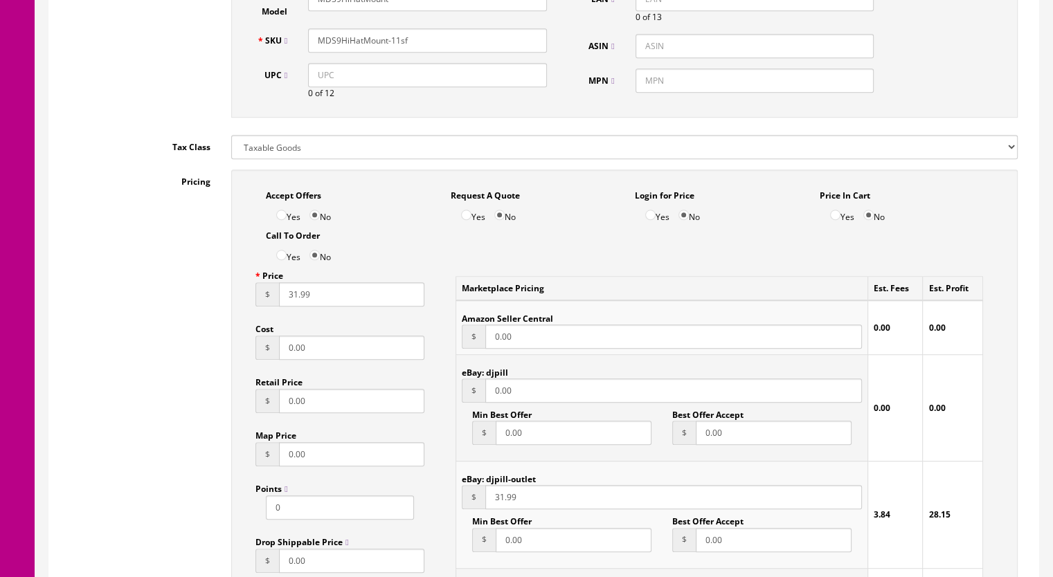
scroll to position [761, 0]
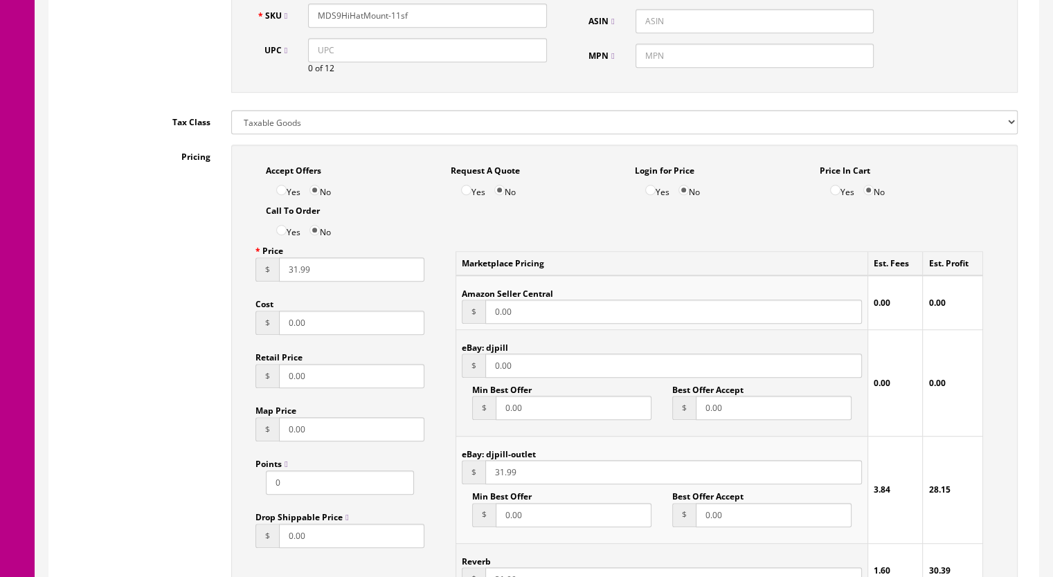
drag, startPoint x: 287, startPoint y: 273, endPoint x: 296, endPoint y: 275, distance: 9.1
click at [296, 275] on input "31.99" at bounding box center [351, 269] width 145 height 24
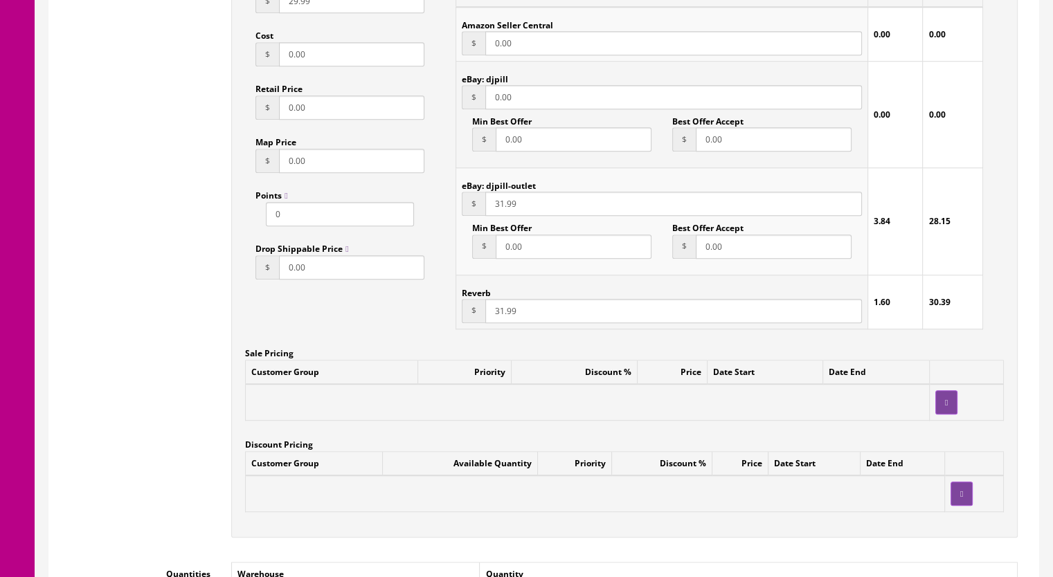
scroll to position [1038, 0]
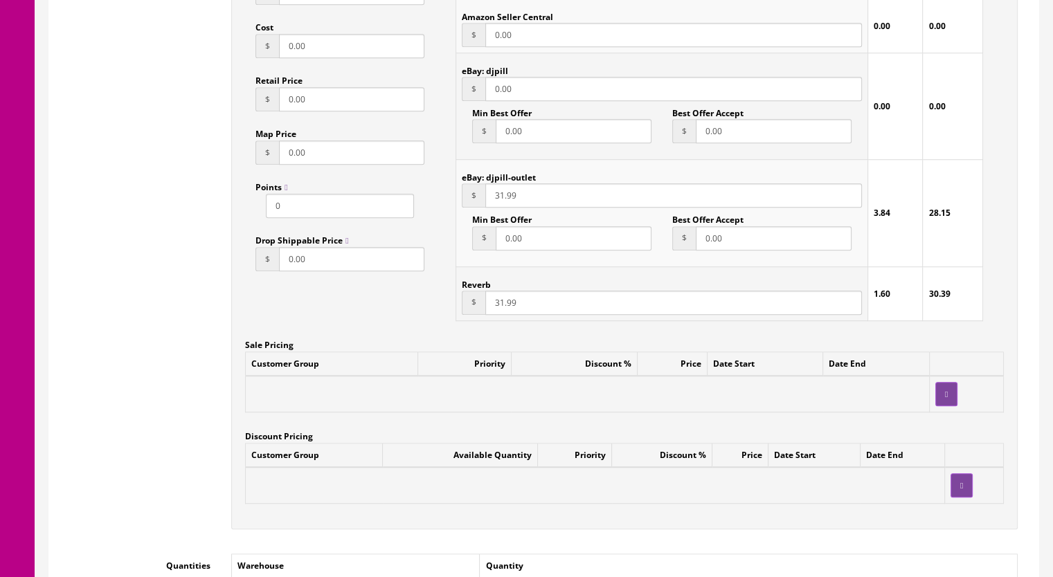
type input "29.99"
drag, startPoint x: 494, startPoint y: 308, endPoint x: 502, endPoint y: 308, distance: 8.3
click at [502, 308] on input "31.99" at bounding box center [673, 303] width 377 height 24
type input "29.99"
drag, startPoint x: 494, startPoint y: 203, endPoint x: 501, endPoint y: 203, distance: 7.6
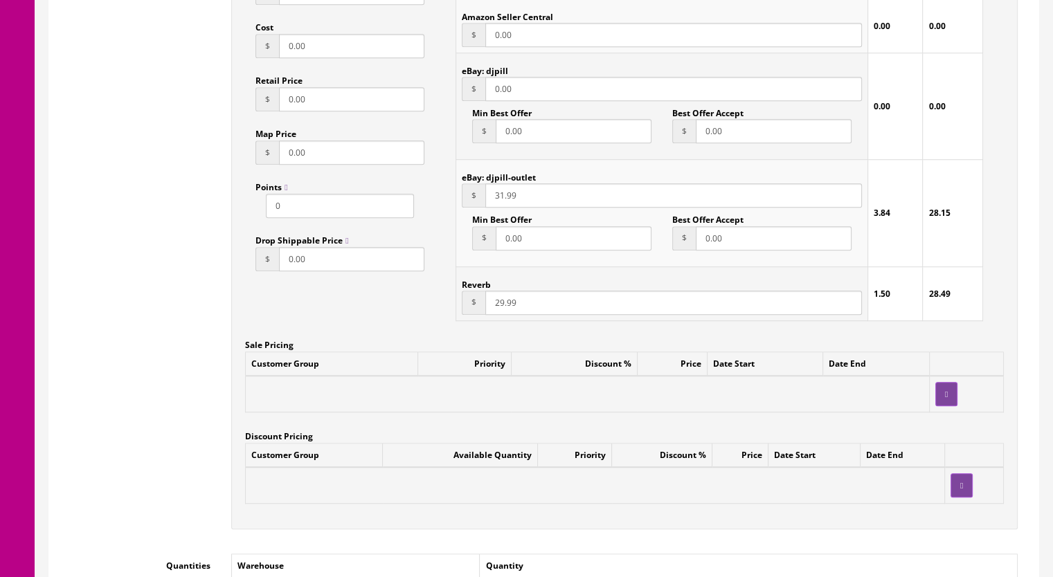
click at [501, 203] on input "31.99" at bounding box center [673, 195] width 377 height 24
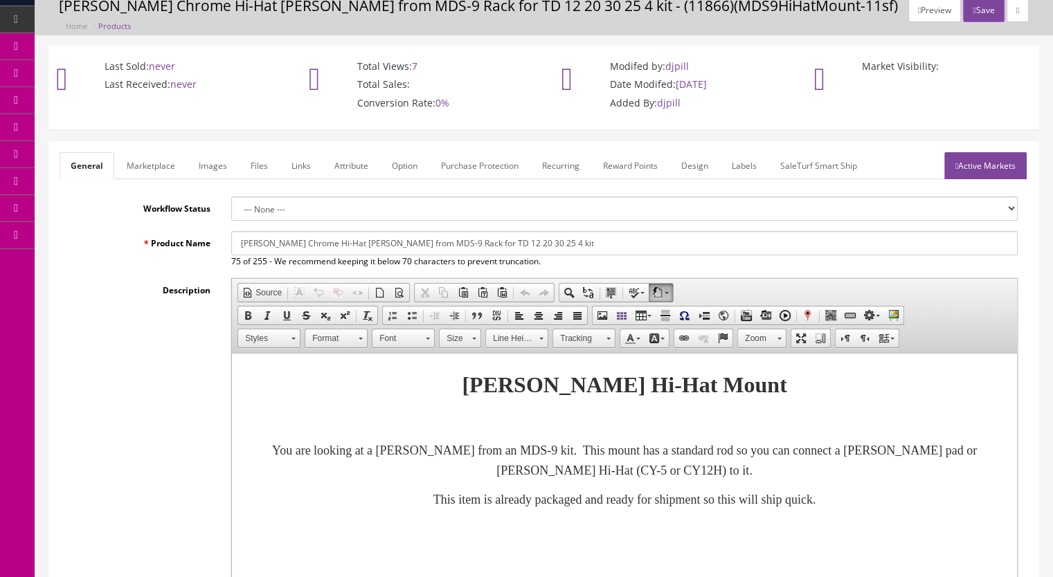
scroll to position [0, 0]
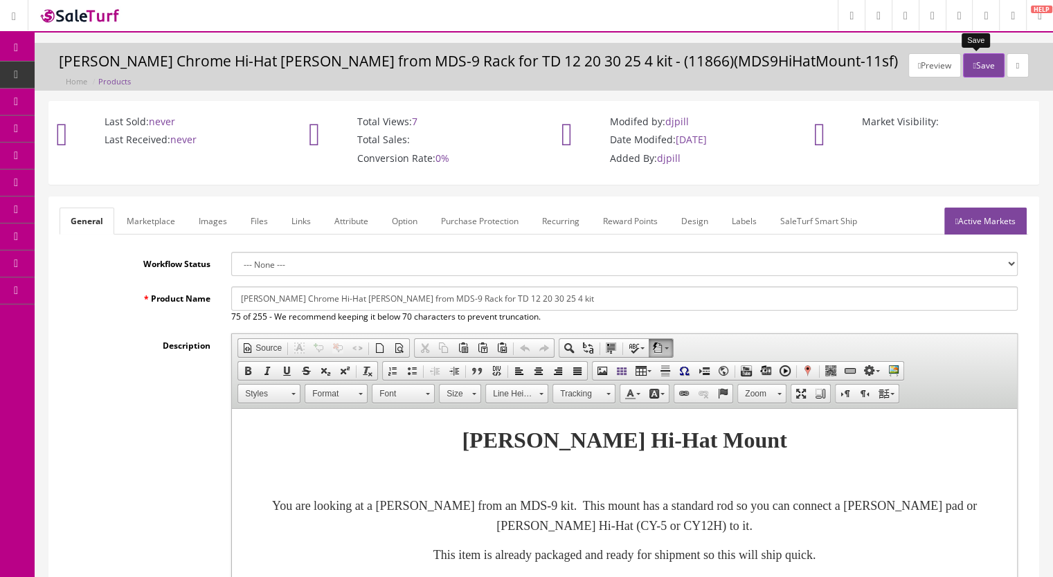
type input "29.99"
click at [973, 69] on button "Save" at bounding box center [983, 65] width 41 height 24
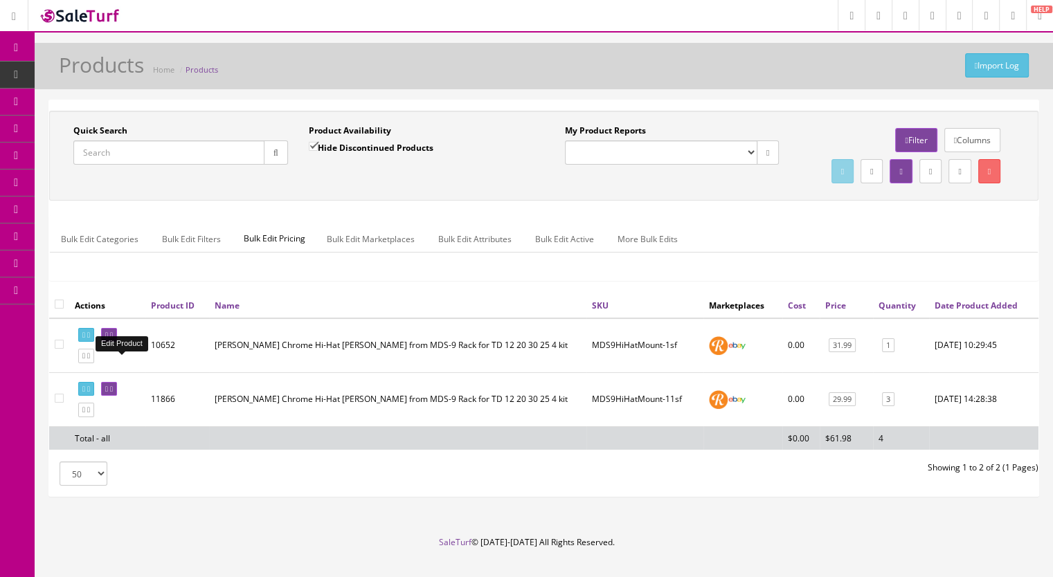
click at [113, 339] on icon at bounding box center [111, 336] width 3 height 8
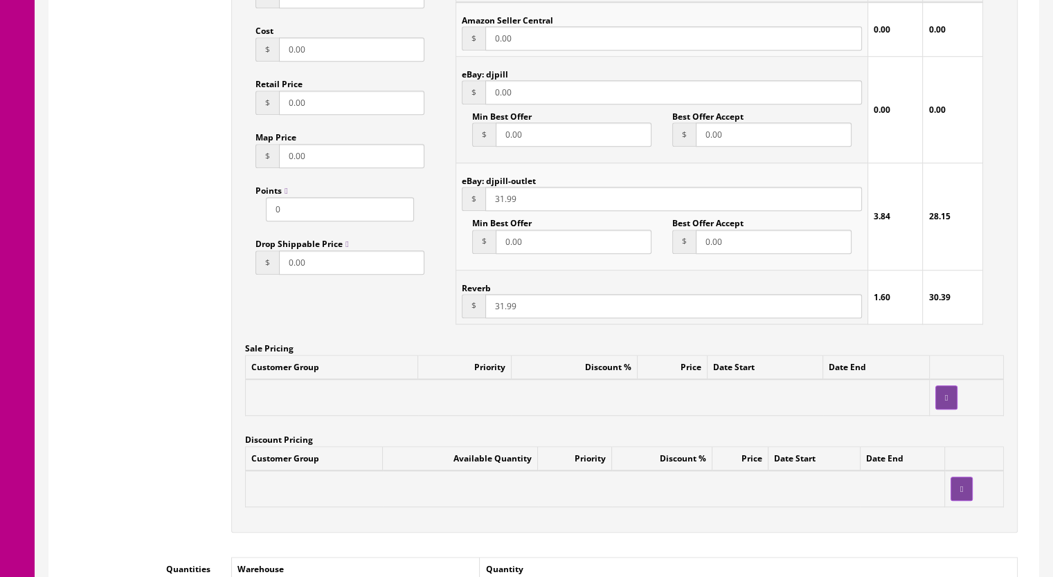
scroll to position [1038, 0]
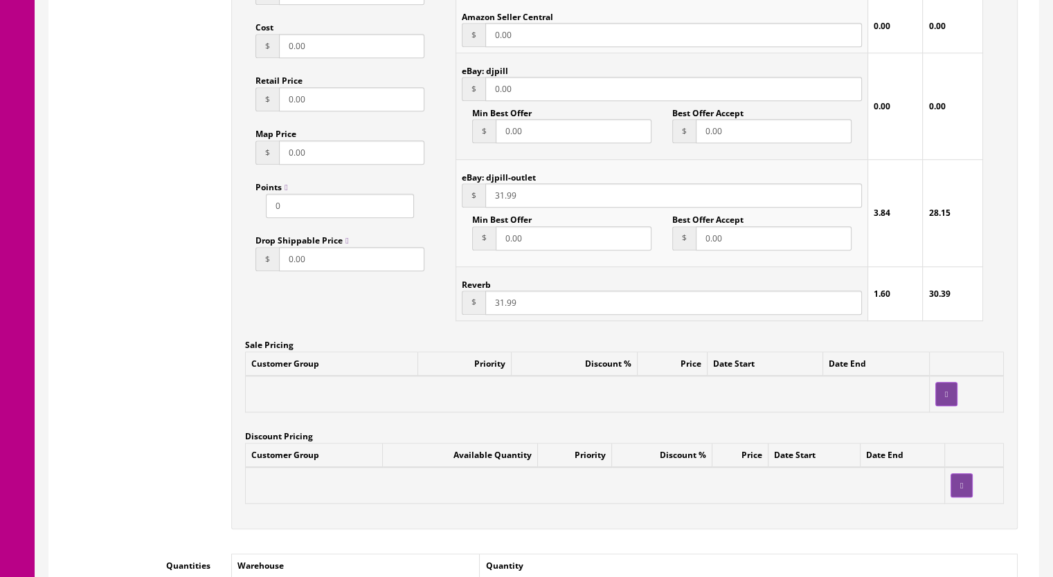
drag, startPoint x: 494, startPoint y: 308, endPoint x: 502, endPoint y: 309, distance: 7.7
click at [502, 309] on input "31.99" at bounding box center [673, 303] width 377 height 24
type input "29.99"
drag, startPoint x: 494, startPoint y: 203, endPoint x: 502, endPoint y: 203, distance: 7.6
click at [502, 203] on input "31.99" at bounding box center [673, 195] width 377 height 24
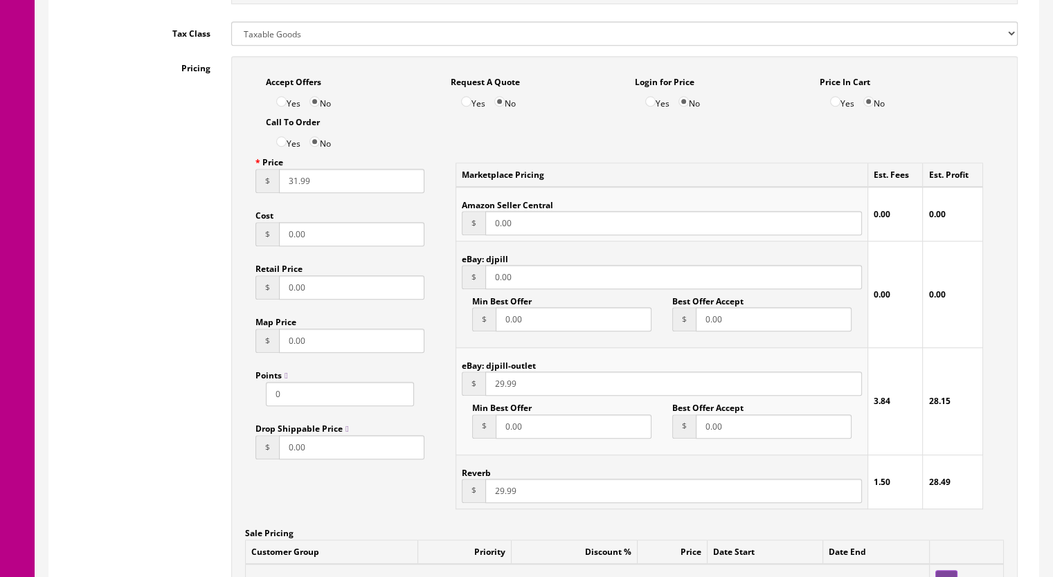
scroll to position [831, 0]
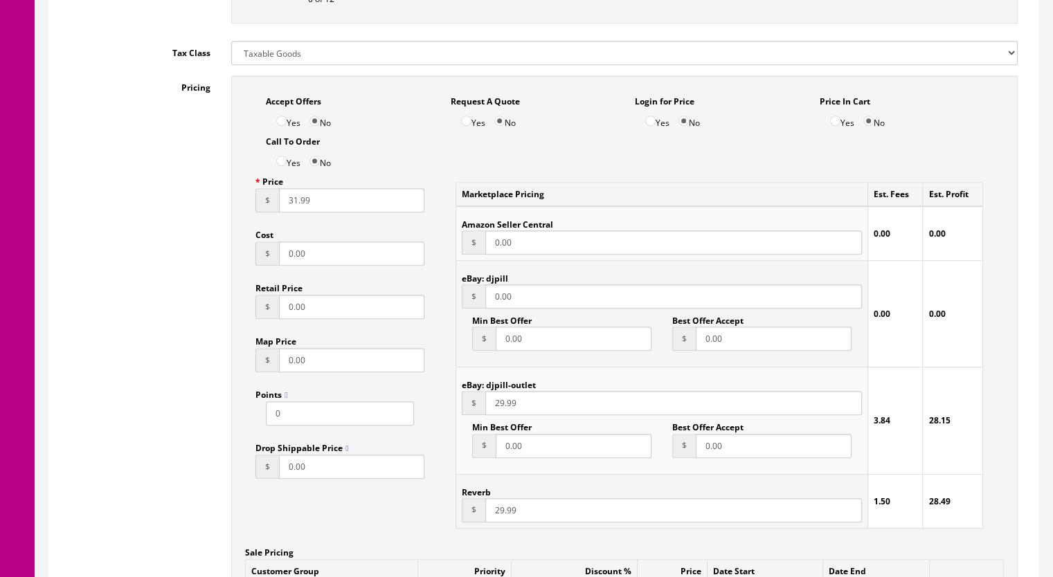
type input "29.99"
drag, startPoint x: 285, startPoint y: 206, endPoint x: 296, endPoint y: 206, distance: 10.4
click at [296, 206] on input "31.99" at bounding box center [351, 200] width 145 height 24
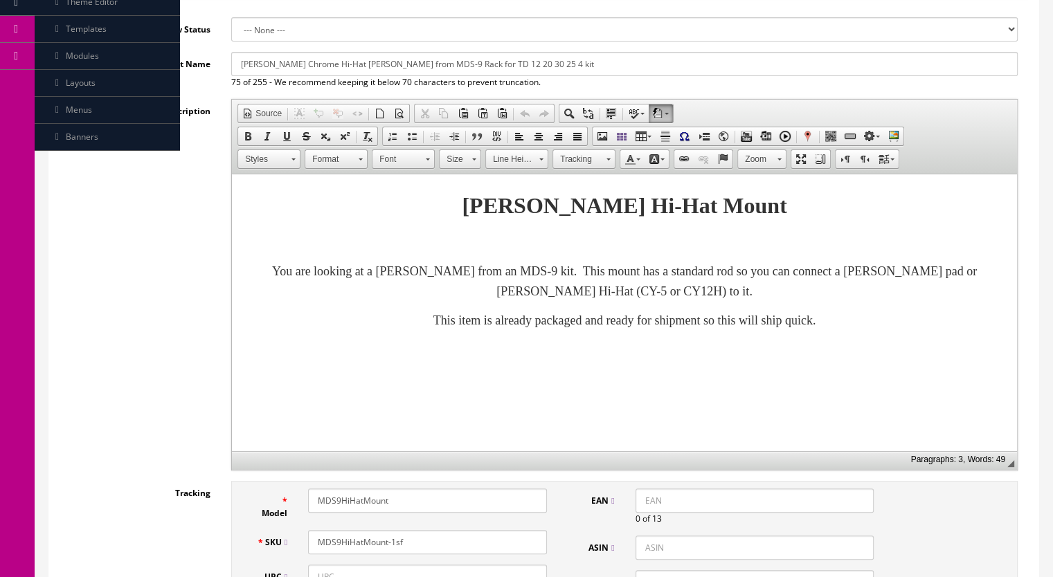
scroll to position [0, 0]
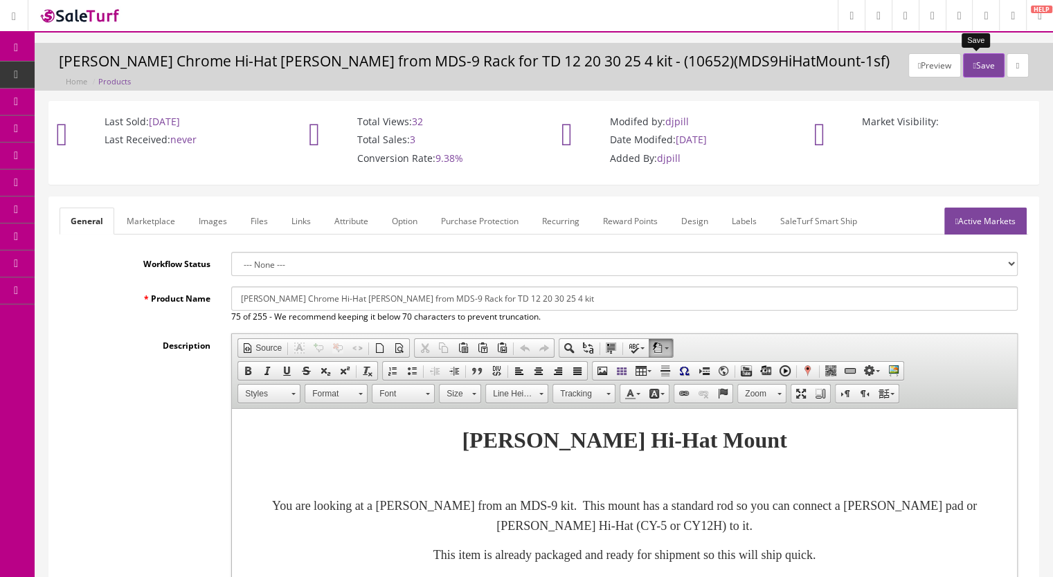
type input "29.99"
click at [991, 66] on button "Save" at bounding box center [983, 65] width 41 height 24
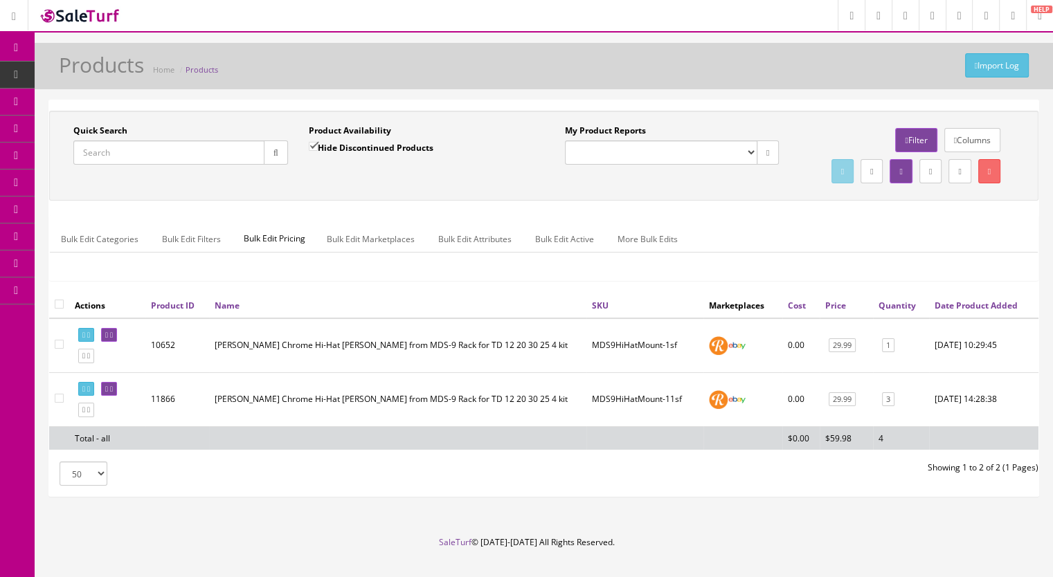
click at [145, 156] on input "Quick Search" at bounding box center [168, 153] width 191 height 24
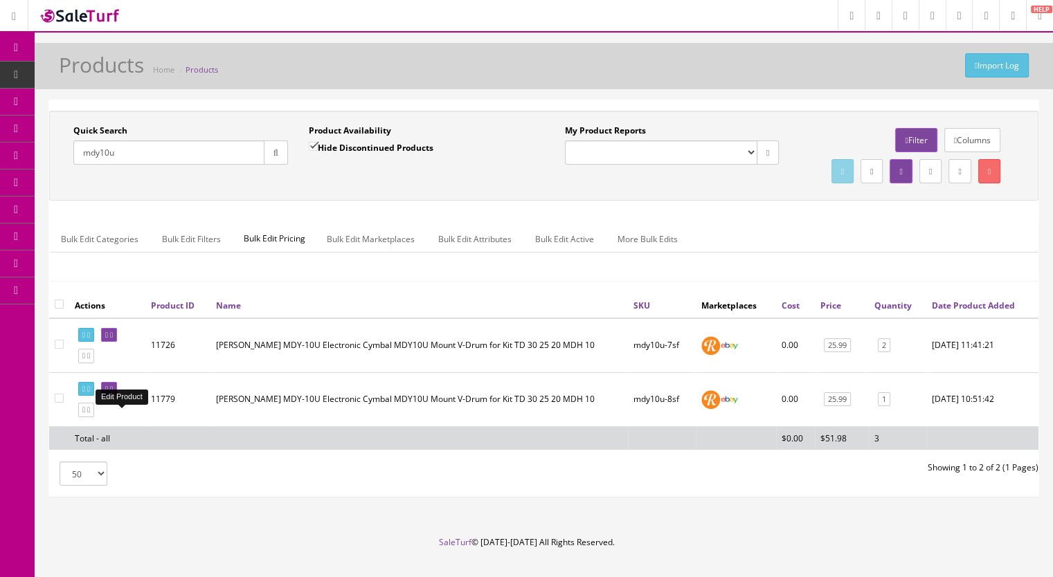
type input "mdy10u"
click at [113, 393] on icon at bounding box center [111, 390] width 3 height 8
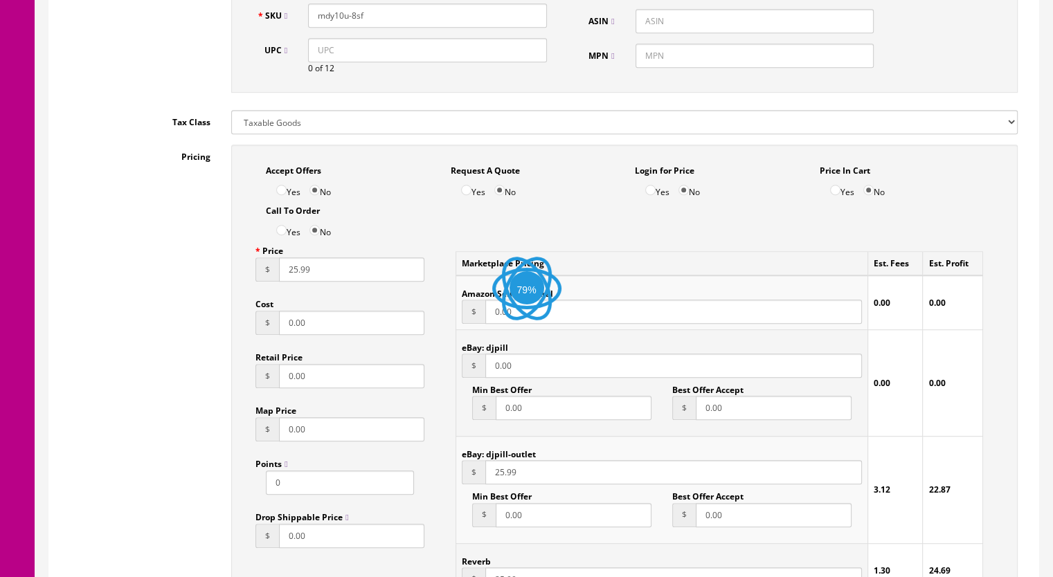
scroll to position [1177, 0]
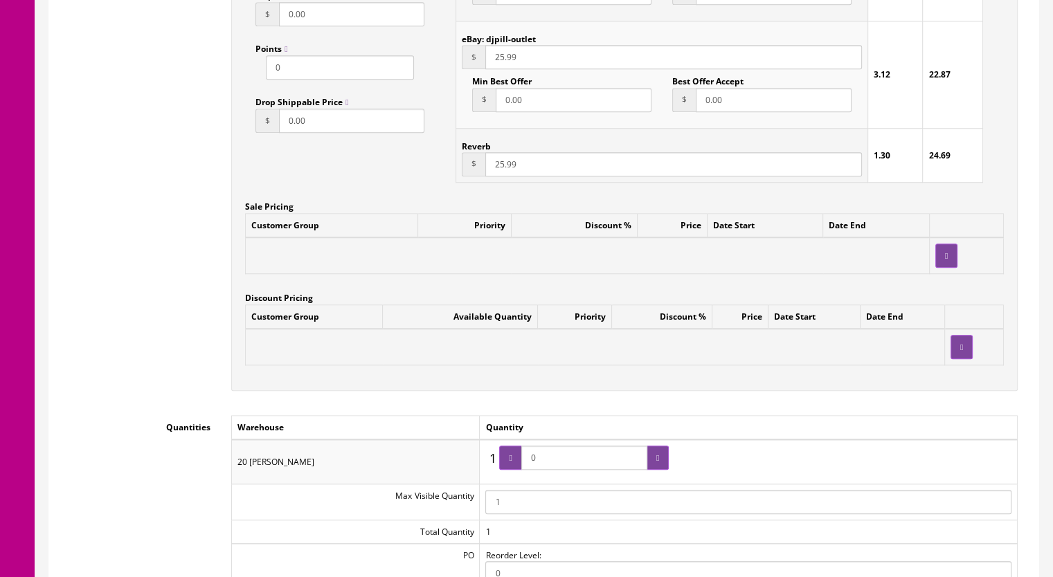
click at [498, 172] on input "25.99" at bounding box center [673, 164] width 377 height 24
type input "22.99"
click at [497, 64] on input "25.99" at bounding box center [673, 57] width 377 height 24
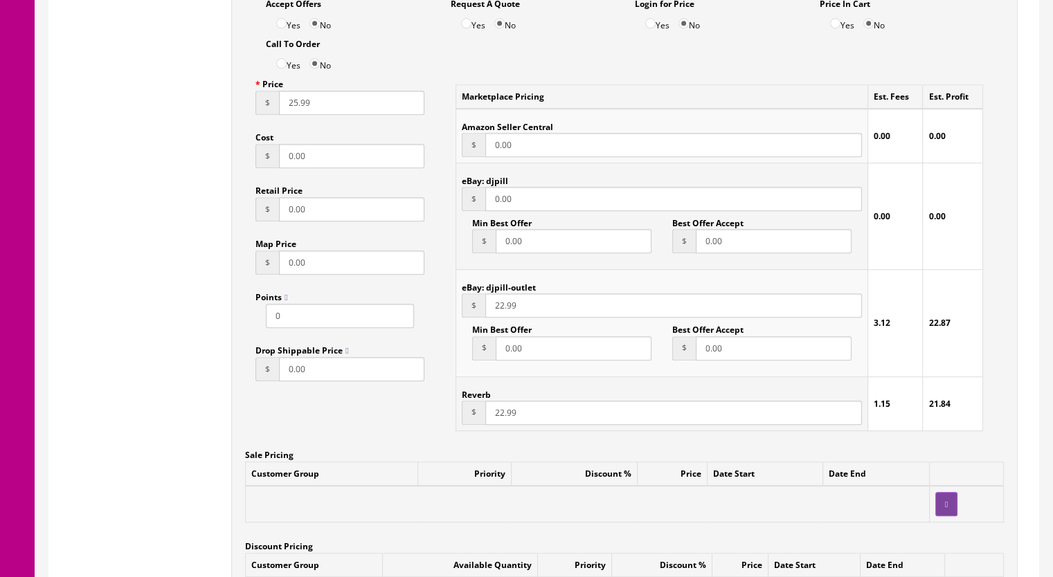
scroll to position [831, 0]
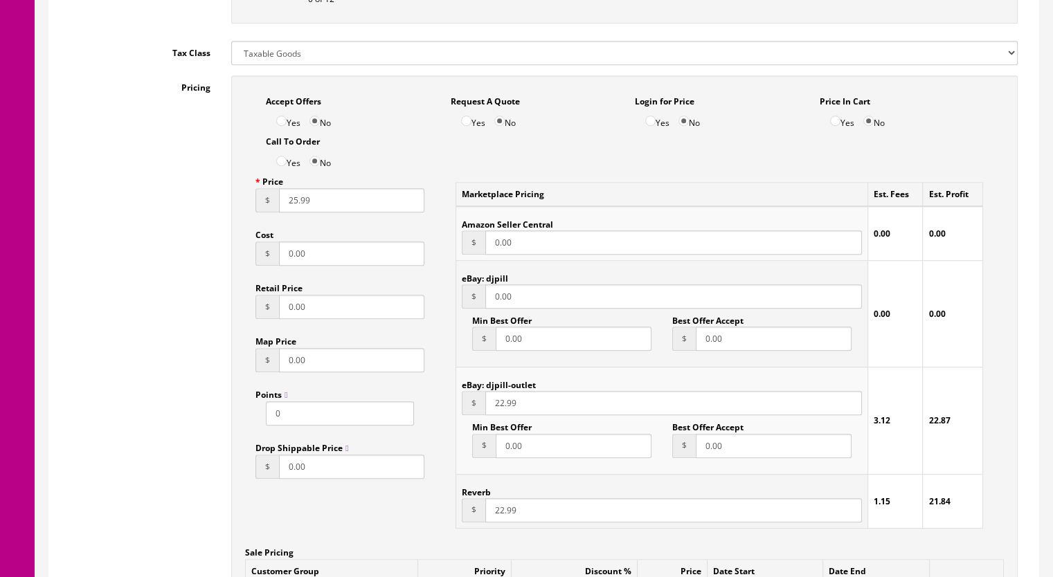
type input "22.99"
click at [293, 204] on input "25.99" at bounding box center [351, 200] width 145 height 24
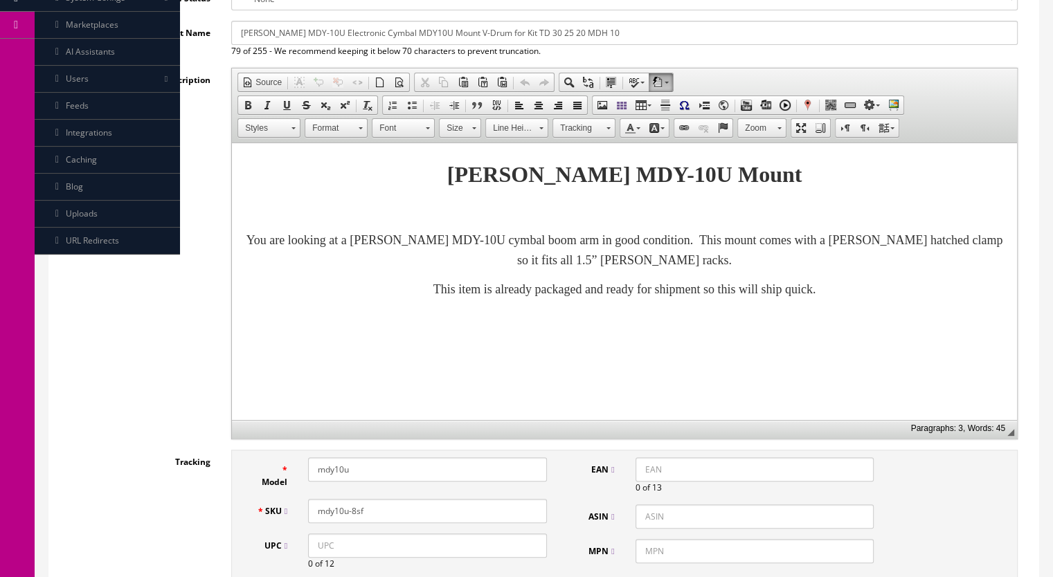
scroll to position [0, 0]
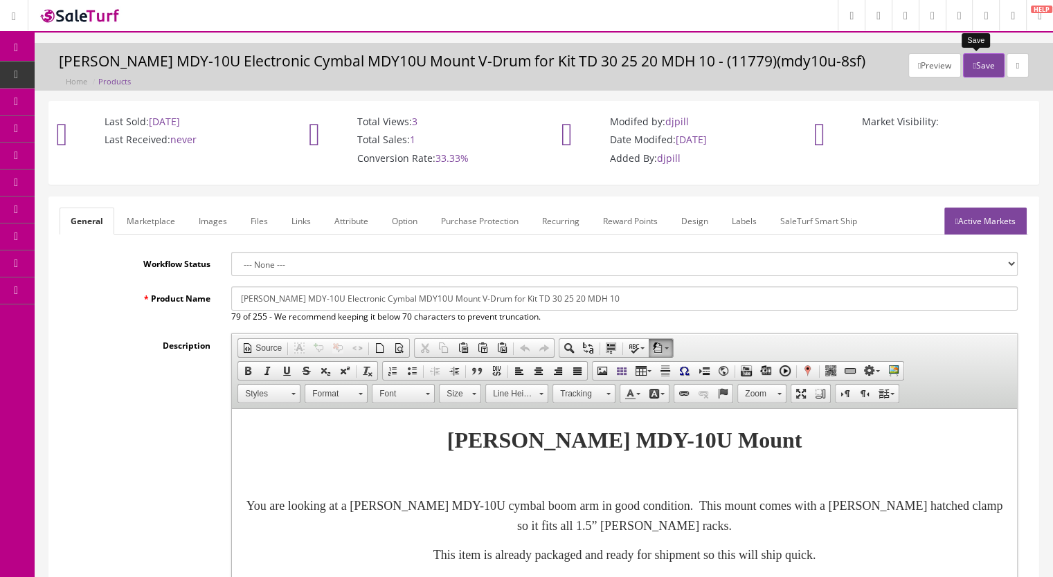
type input "22.99"
click at [981, 62] on button "Save" at bounding box center [983, 65] width 41 height 24
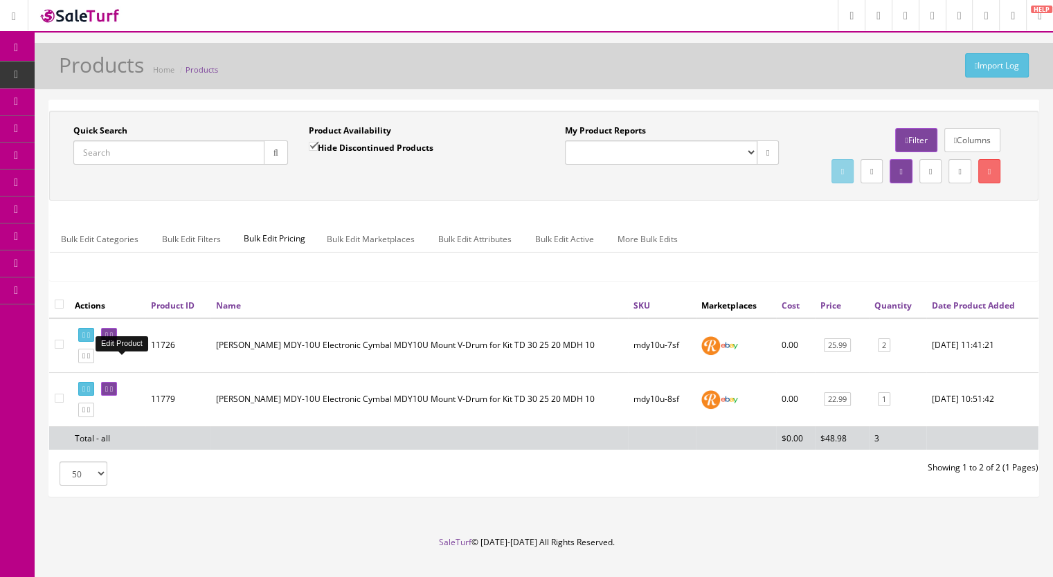
click at [113, 339] on icon at bounding box center [111, 336] width 3 height 8
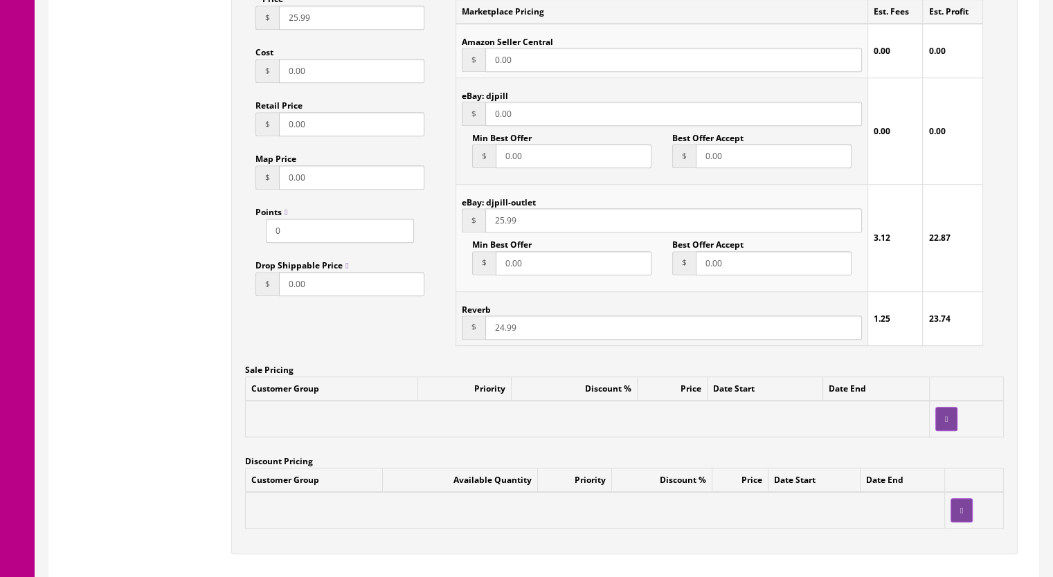
scroll to position [900, 0]
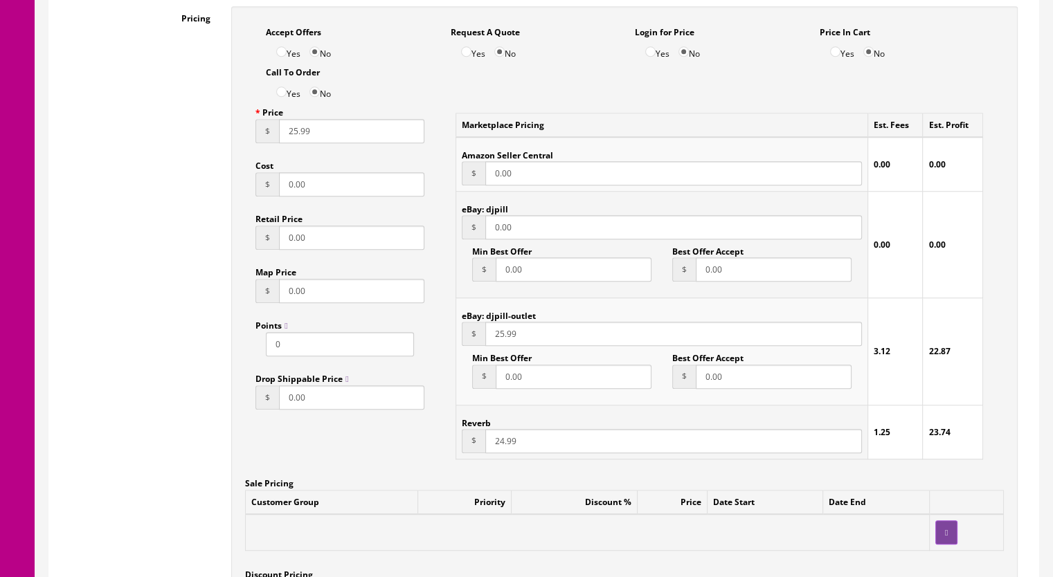
click at [498, 446] on input "24.99" at bounding box center [673, 441] width 377 height 24
type input "22.99"
drag, startPoint x: 498, startPoint y: 340, endPoint x: 507, endPoint y: 340, distance: 9.0
click at [500, 340] on input "25.99" at bounding box center [673, 334] width 377 height 24
type input "22.99"
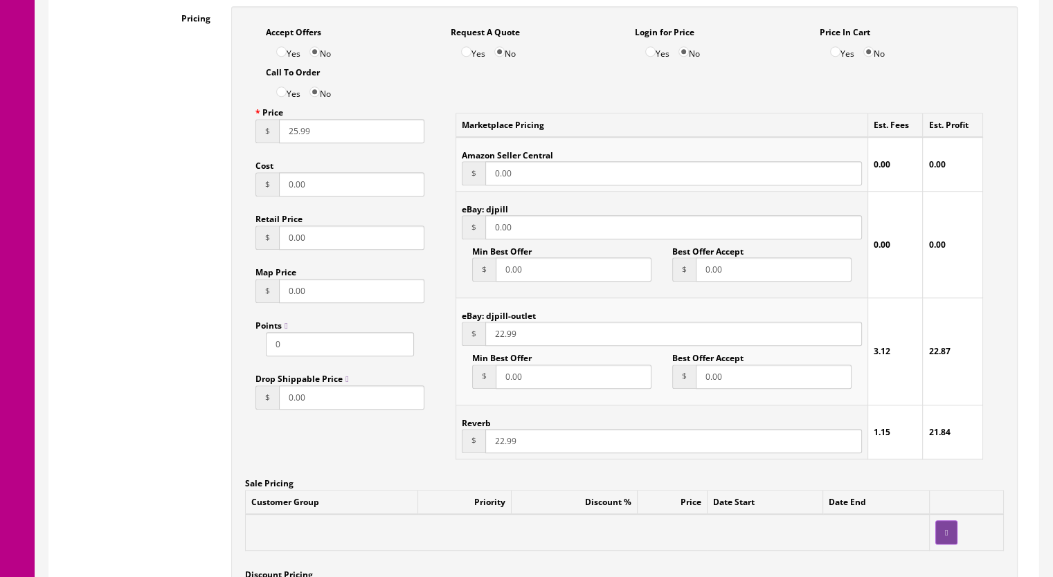
click at [291, 136] on input "25.99" at bounding box center [351, 131] width 145 height 24
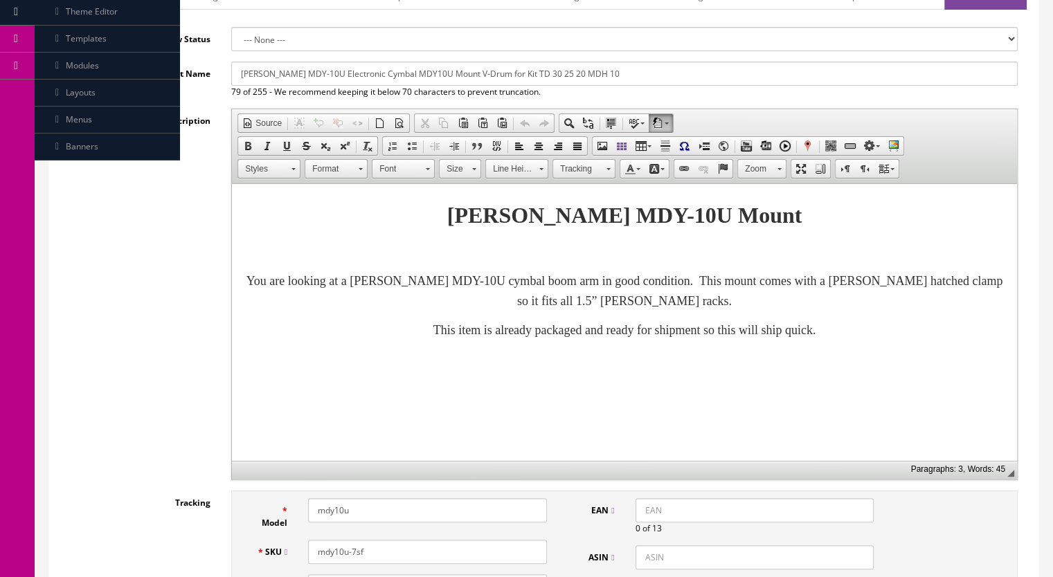
scroll to position [0, 0]
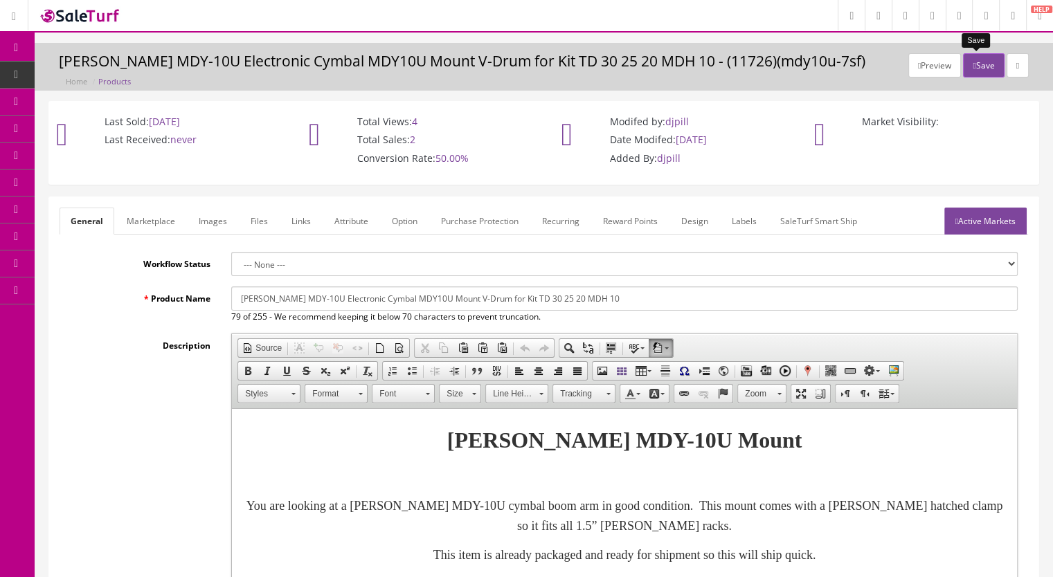
type input "22.99"
click at [975, 62] on button "Save" at bounding box center [983, 65] width 41 height 24
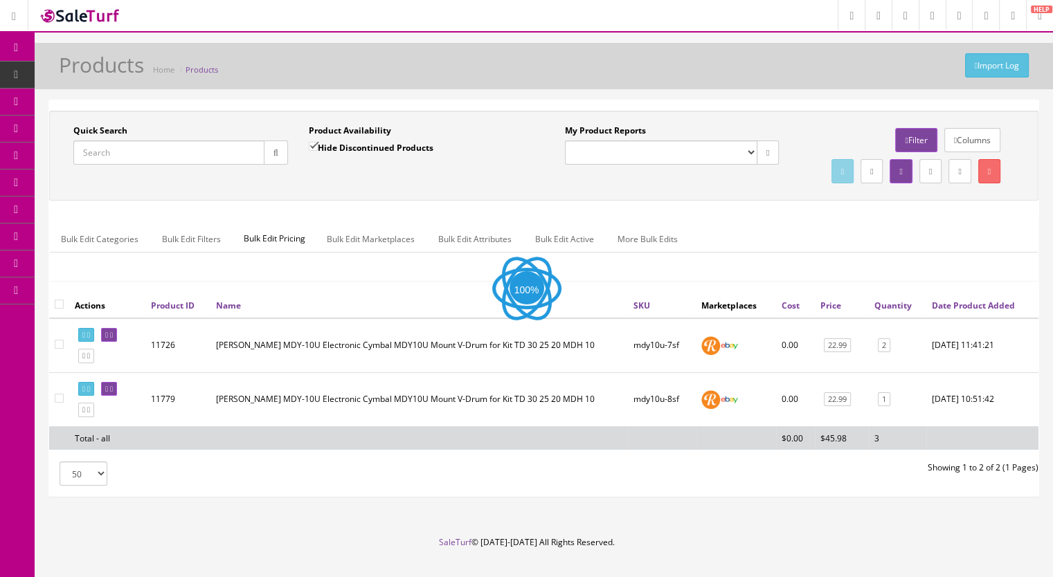
click at [167, 142] on input "Quick Search" at bounding box center [168, 153] width 191 height 24
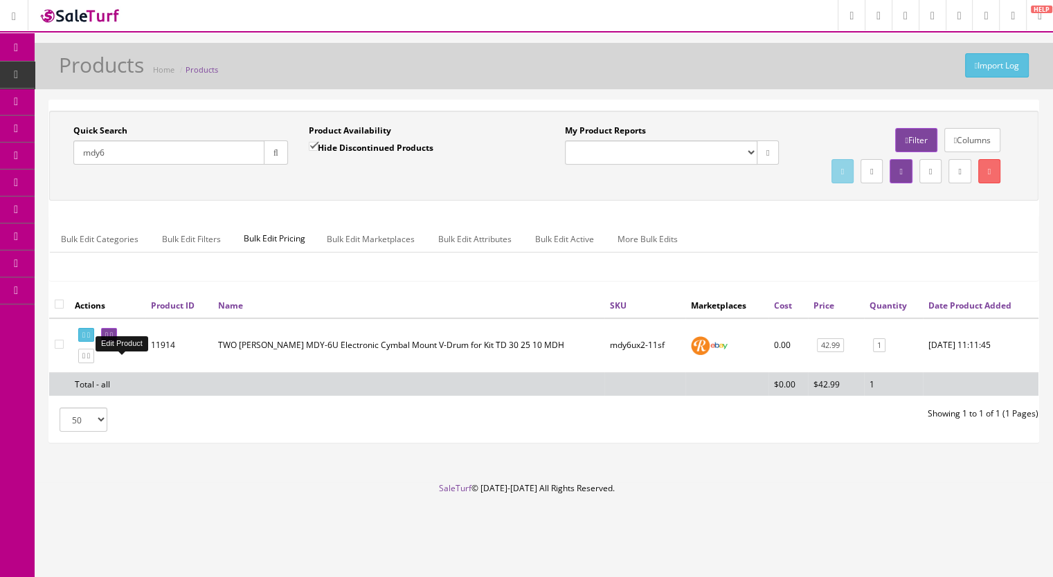
type input "mdy6"
click at [113, 339] on icon at bounding box center [111, 336] width 3 height 8
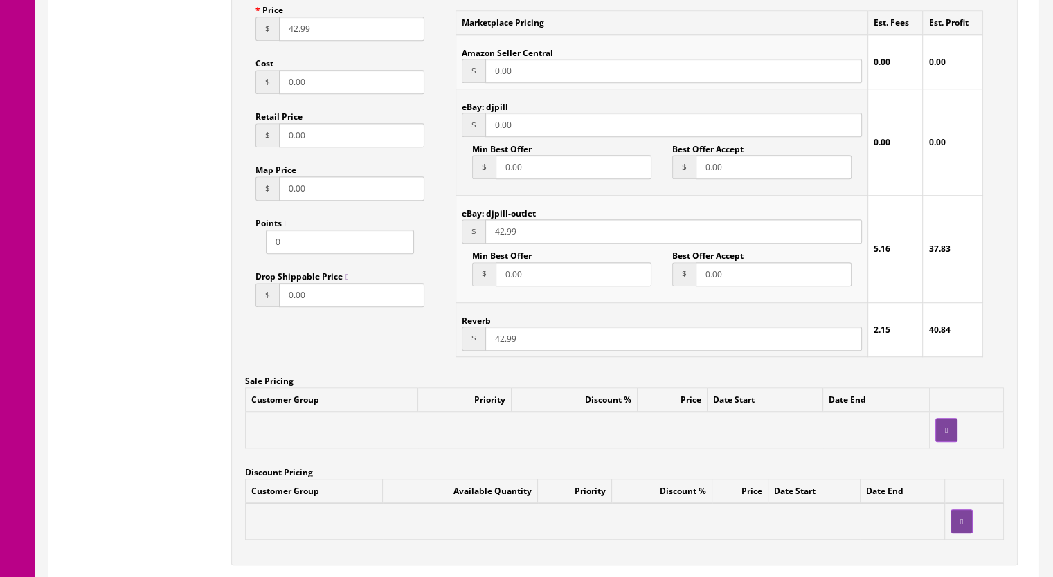
scroll to position [1038, 0]
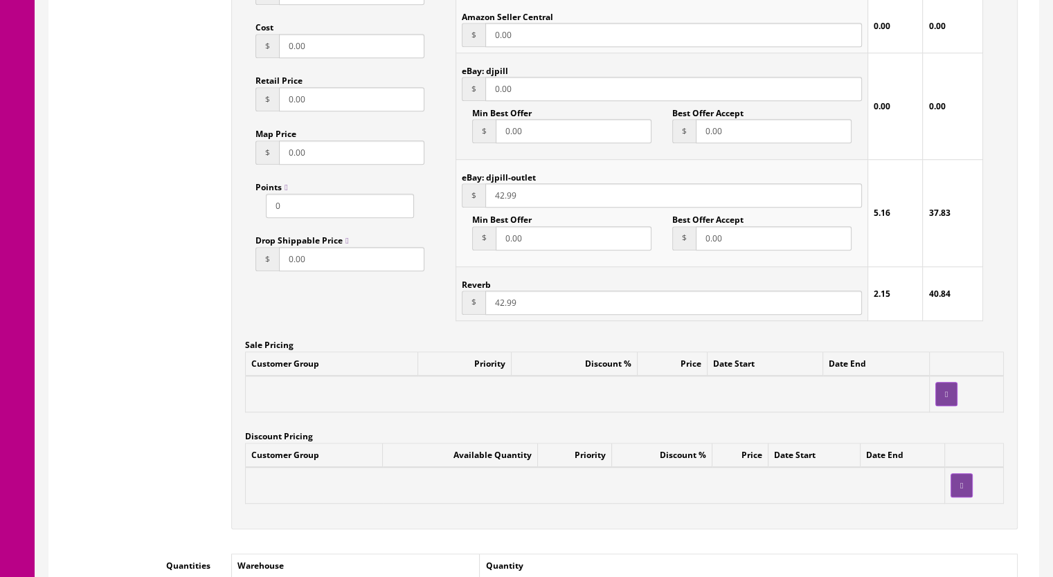
click at [498, 305] on input "42.99" at bounding box center [673, 303] width 377 height 24
type input "40.99"
click at [498, 201] on input "42.99" at bounding box center [673, 195] width 377 height 24
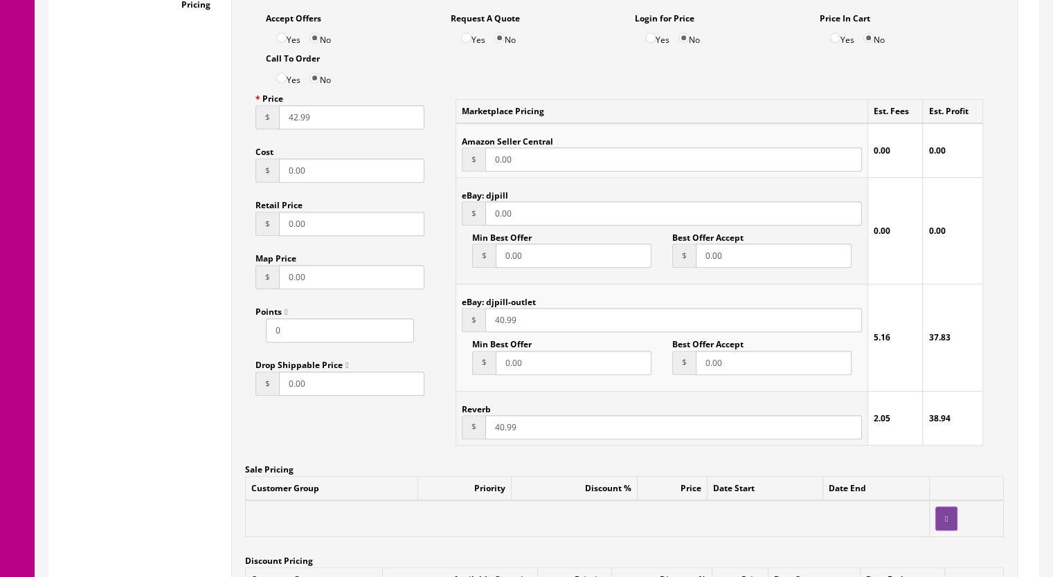
scroll to position [900, 0]
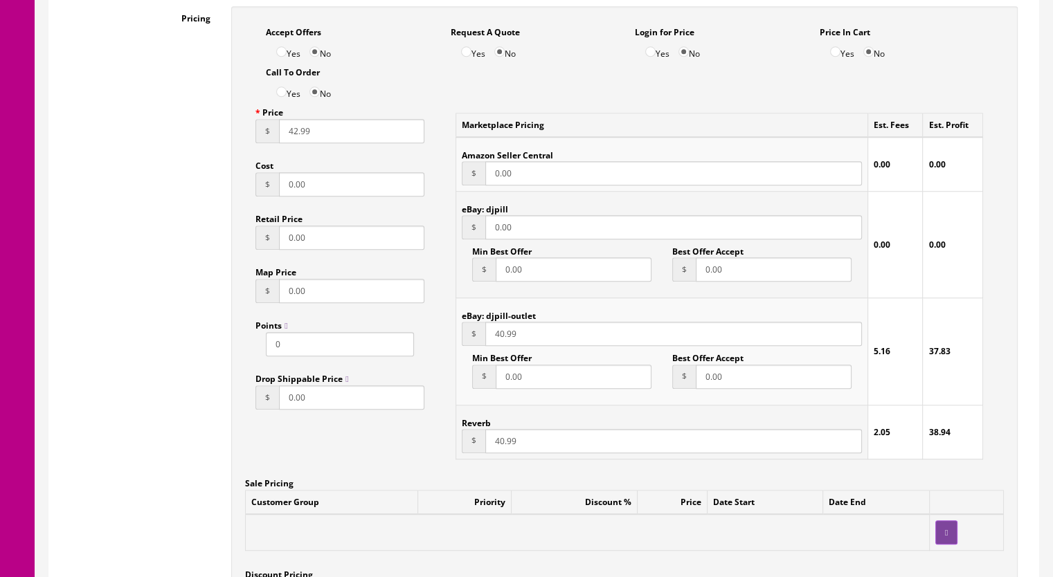
type input "40.99"
click at [291, 135] on input "42.99" at bounding box center [351, 131] width 145 height 24
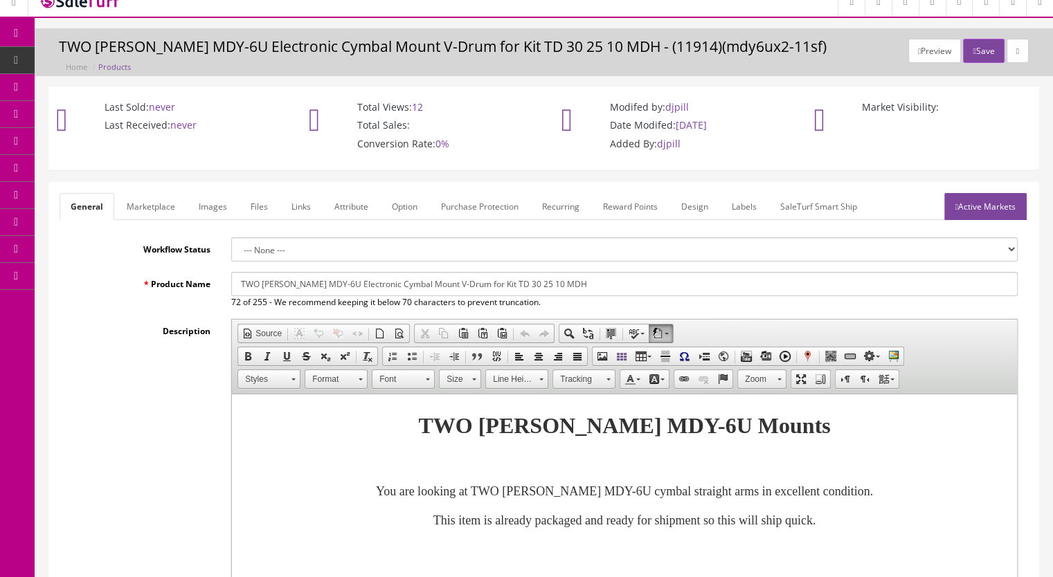
scroll to position [0, 0]
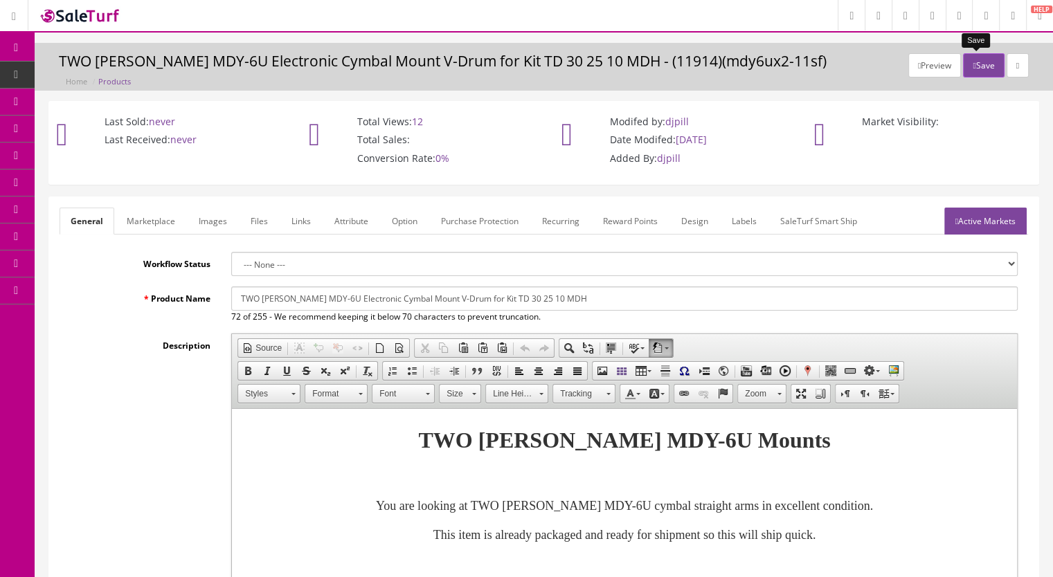
type input "40.99"
click at [969, 68] on button "Save" at bounding box center [983, 65] width 41 height 24
